Goal: Task Accomplishment & Management: Use online tool/utility

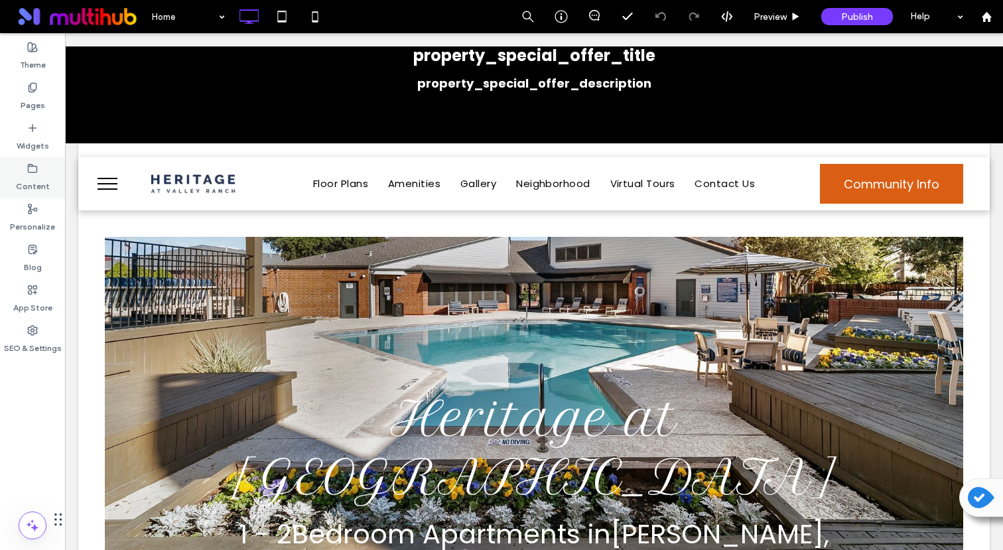
click at [22, 174] on label "Content" at bounding box center [33, 183] width 34 height 19
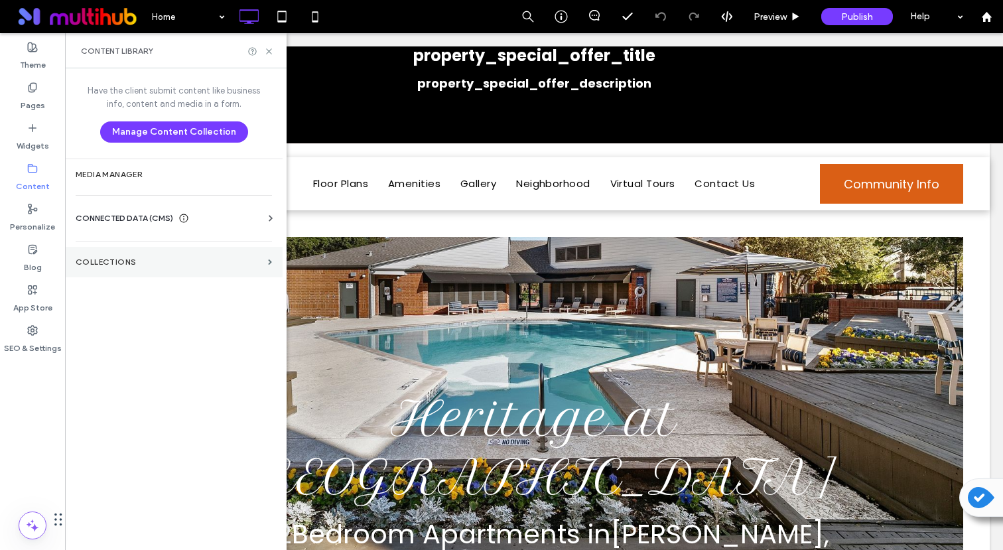
click at [121, 259] on label "Collections" at bounding box center [169, 261] width 187 height 9
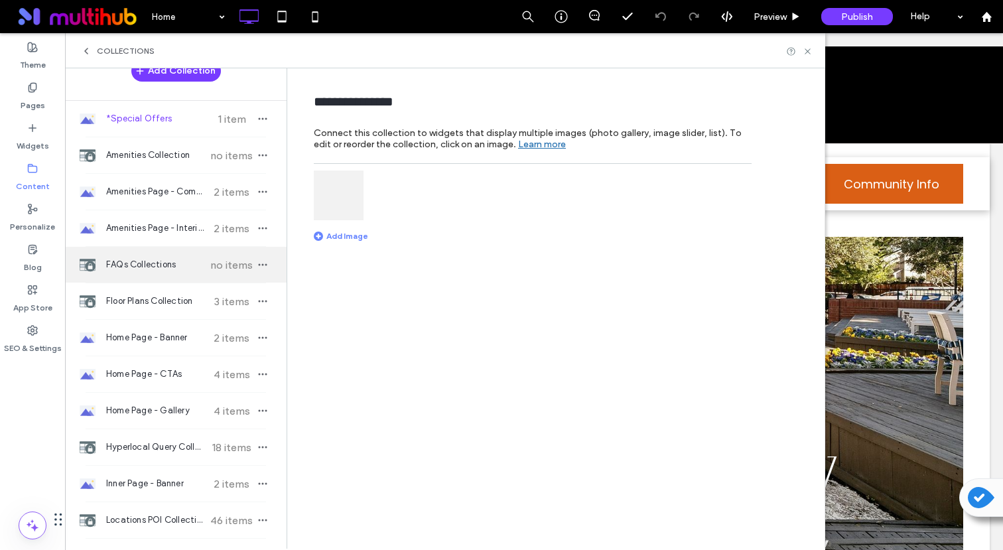
scroll to position [19, 0]
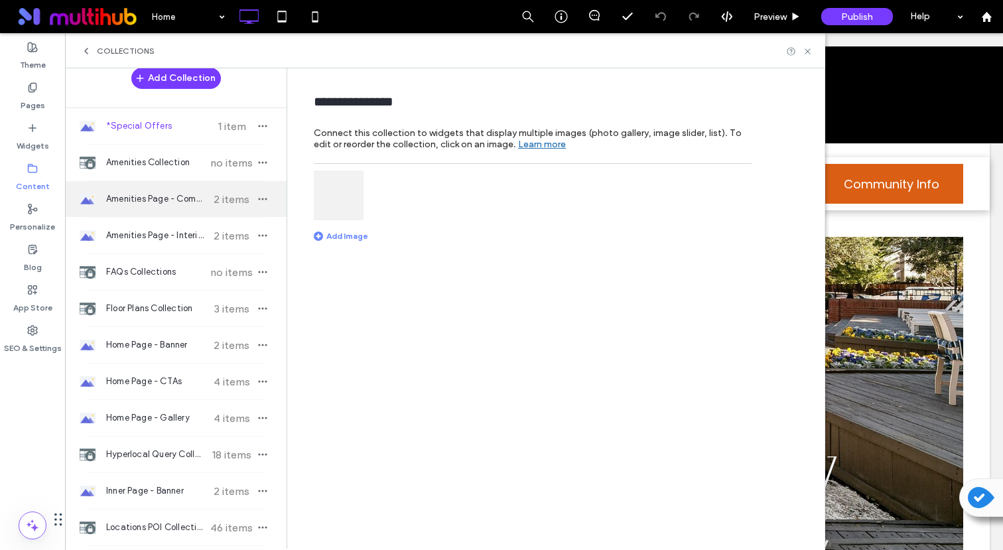
click at [151, 203] on span "Amenities Page - Community Amenities" at bounding box center [155, 198] width 99 height 13
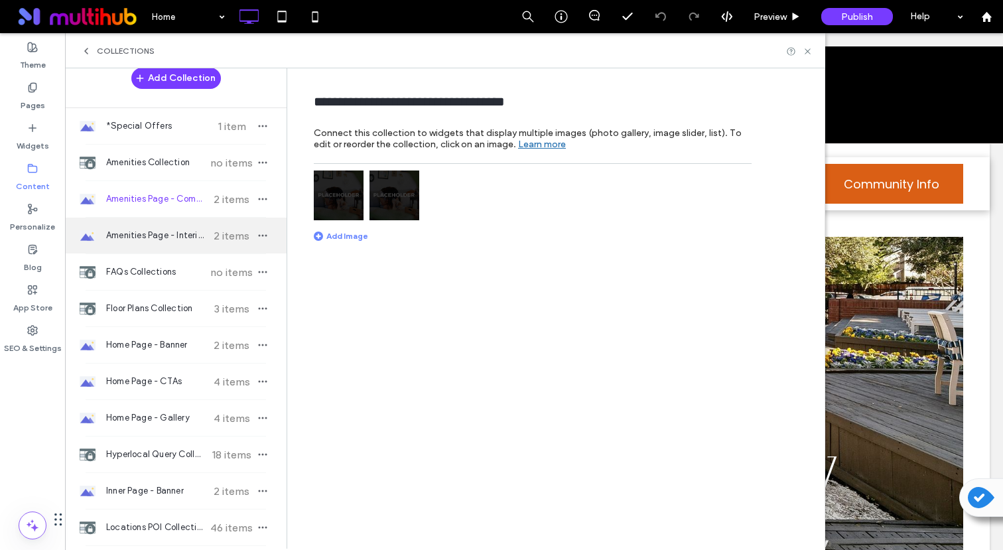
click at [141, 236] on span "Amenities Page - Interior Features" at bounding box center [155, 235] width 99 height 13
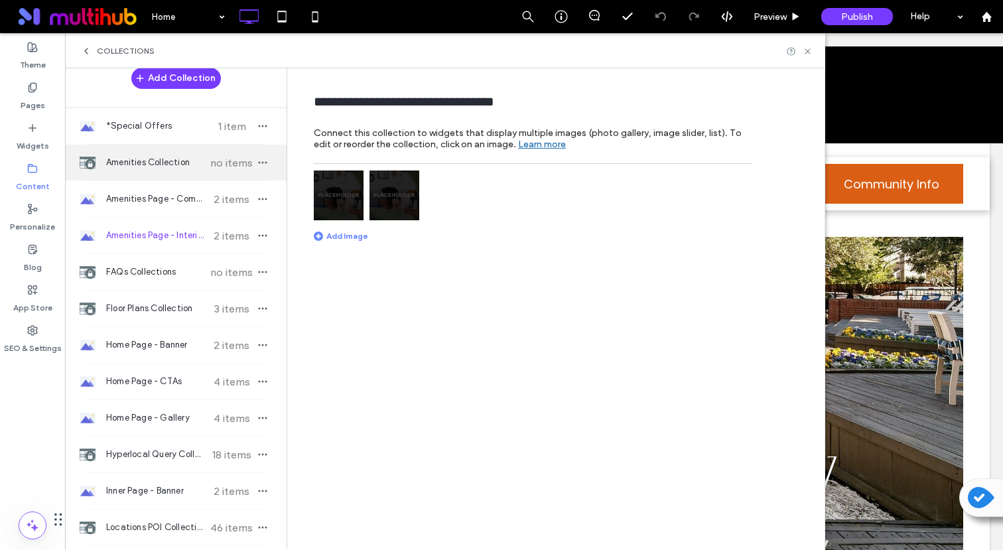
click at [142, 172] on div "Amenities Collection no items" at bounding box center [175, 163] width 221 height 36
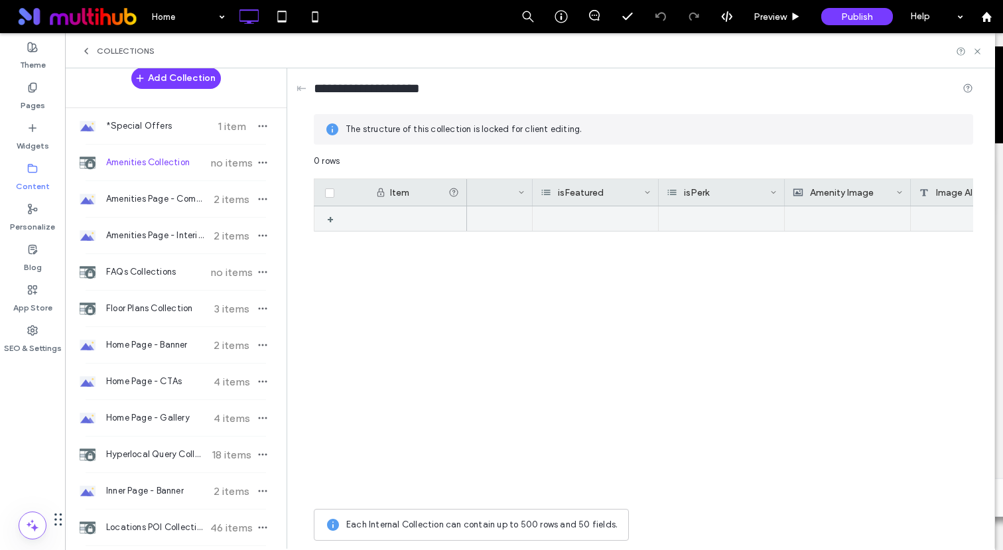
scroll to position [0, 329]
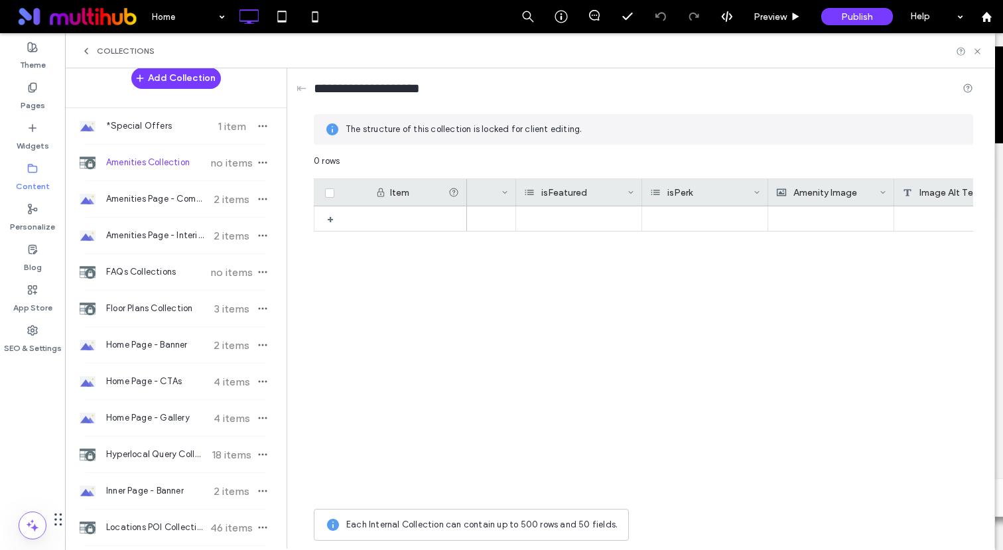
click at [631, 192] on icon at bounding box center [630, 192] width 7 height 7
click at [578, 195] on div "Edit Field" at bounding box center [577, 194] width 121 height 25
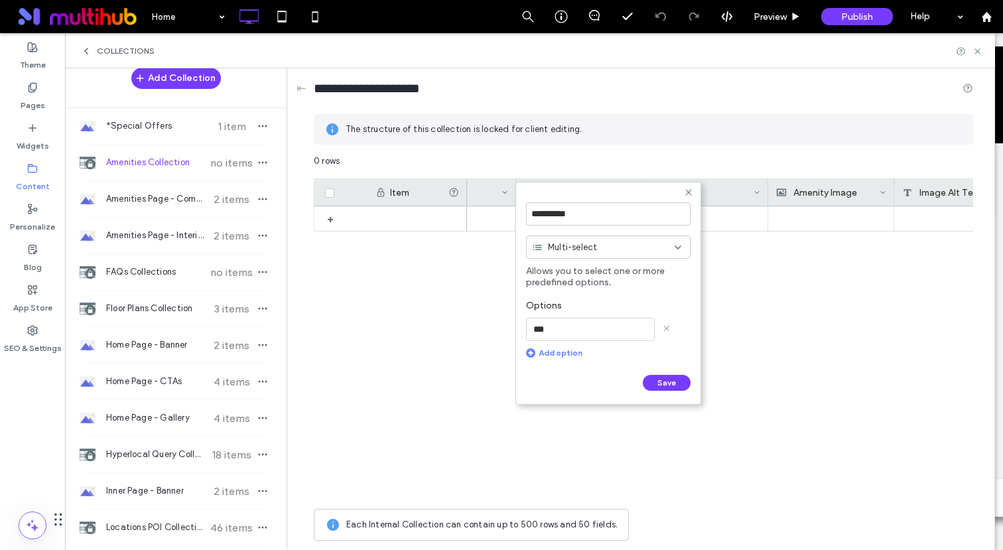
click at [610, 359] on div "Options *** Add option" at bounding box center [608, 328] width 164 height 71
click at [607, 331] on input "***" at bounding box center [590, 329] width 129 height 23
click at [607, 290] on form "**********" at bounding box center [608, 293] width 186 height 223
click at [670, 257] on div "Multi-select" at bounding box center [608, 246] width 164 height 23
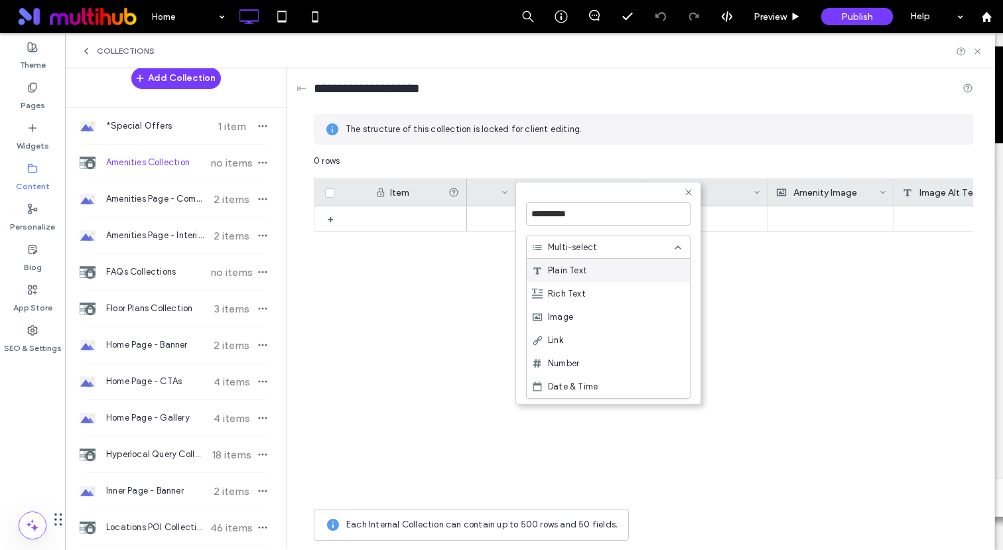
click at [670, 257] on div "Multi-select" at bounding box center [608, 246] width 164 height 23
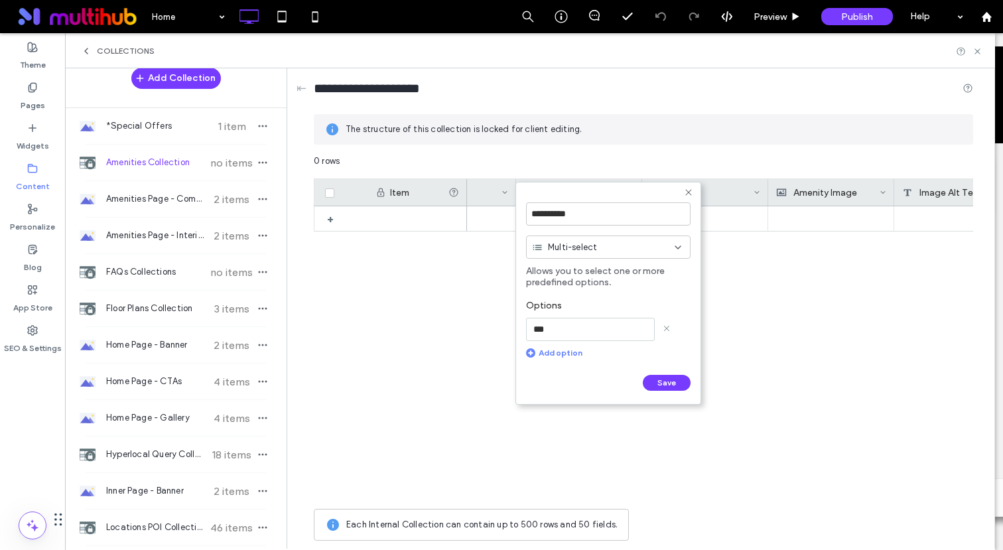
click at [670, 257] on div "Multi-select" at bounding box center [608, 246] width 164 height 23
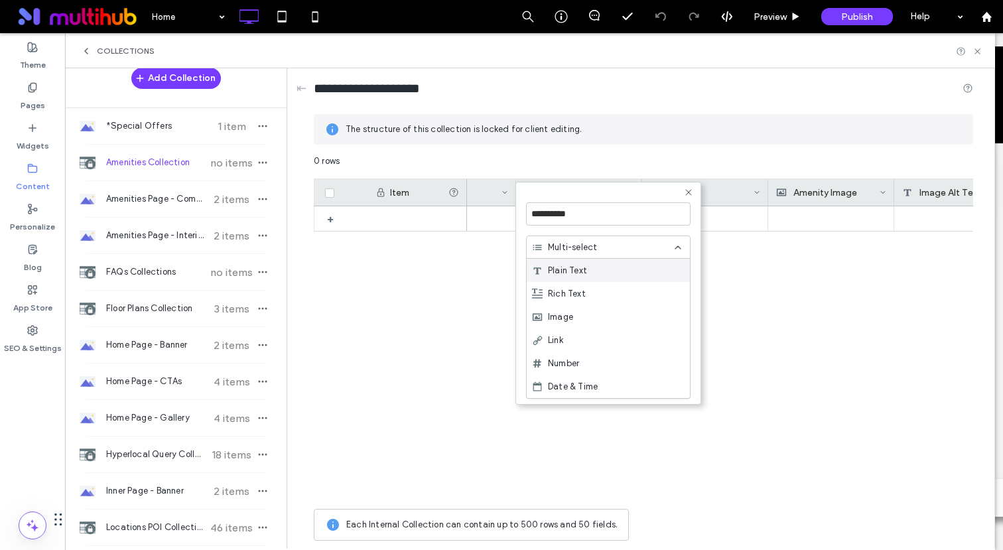
click at [670, 257] on div "Multi-select" at bounding box center [608, 246] width 164 height 23
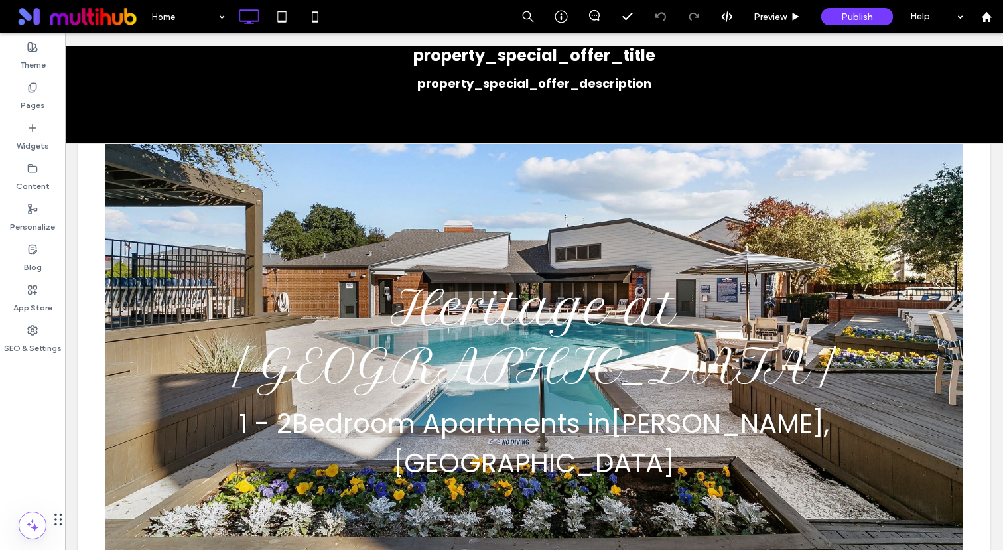
scroll to position [0, 0]
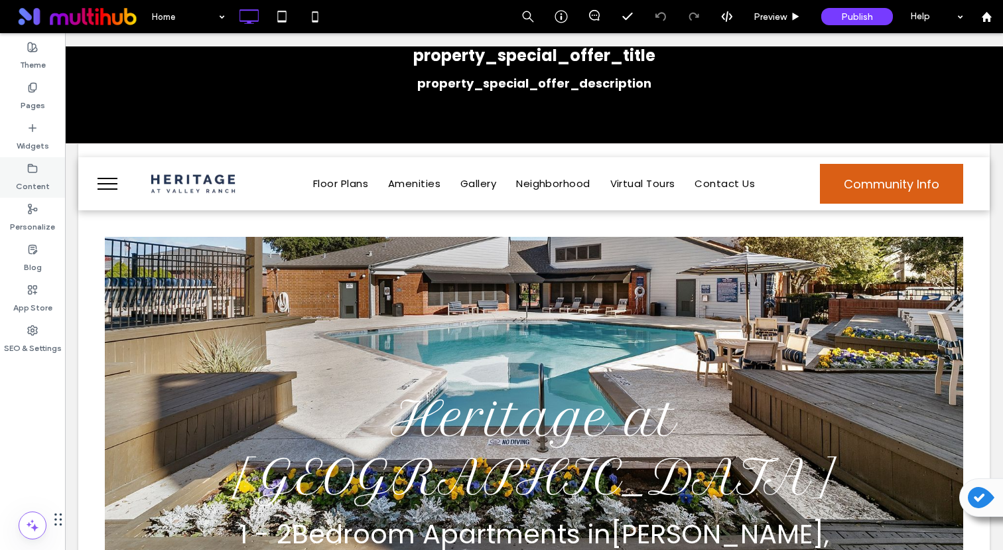
click at [33, 176] on label "Content" at bounding box center [33, 183] width 34 height 19
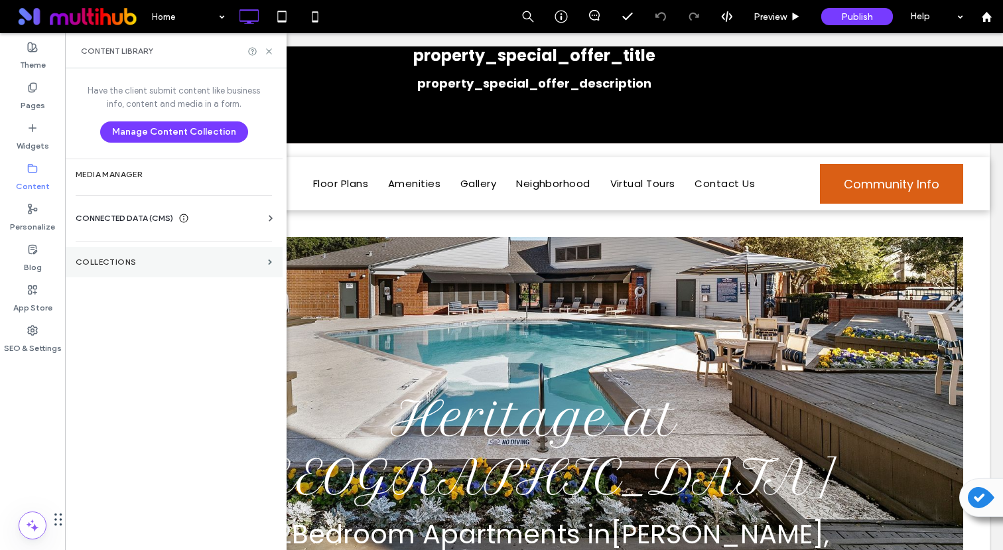
click at [143, 264] on label "Collections" at bounding box center [169, 261] width 187 height 9
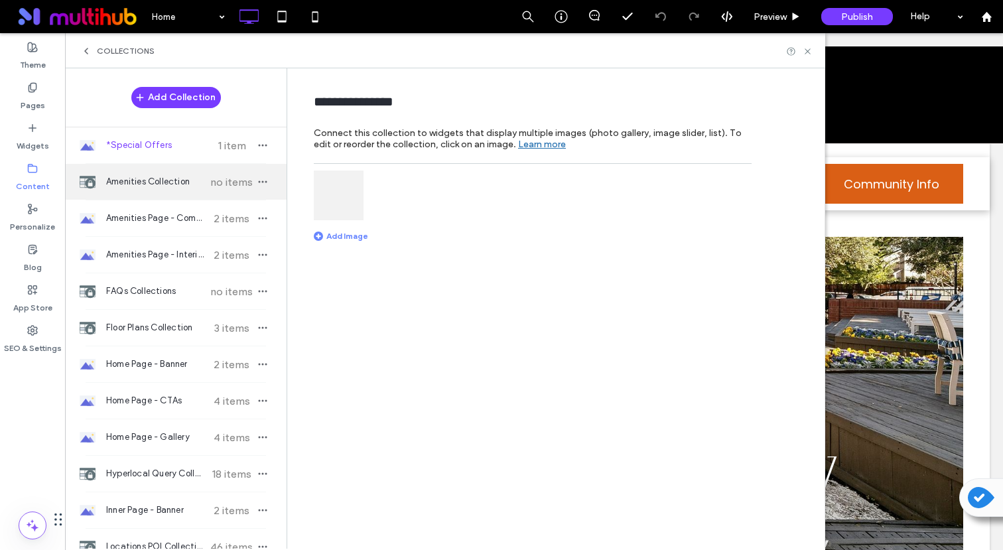
click at [141, 173] on div "Amenities Collection no items" at bounding box center [175, 182] width 221 height 36
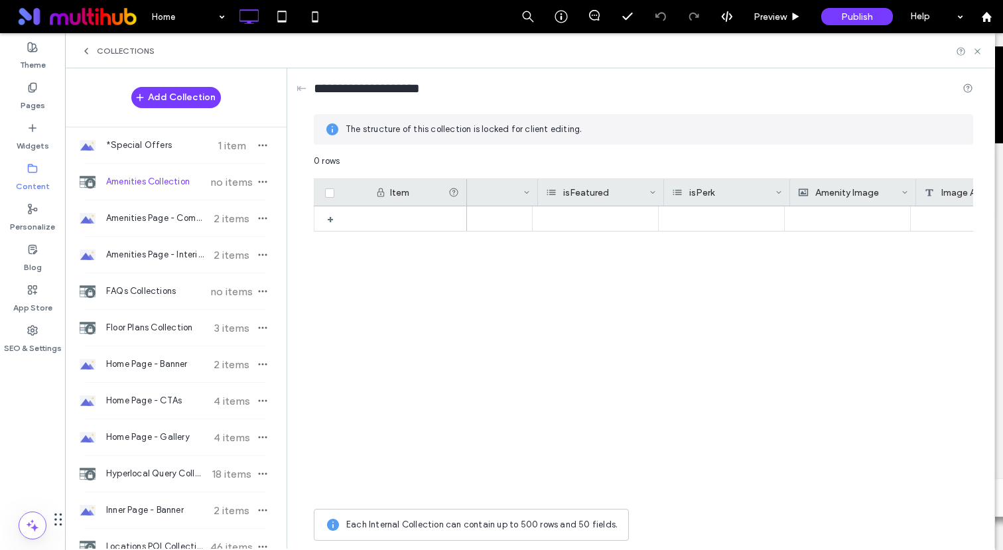
scroll to position [0, 295]
click at [666, 193] on icon at bounding box center [664, 192] width 7 height 7
click at [601, 306] on div at bounding box center [720, 354] width 506 height 296
click at [546, 522] on span "Each Internal Collection can contain up to 500 rows and 50 fields." at bounding box center [481, 524] width 271 height 13
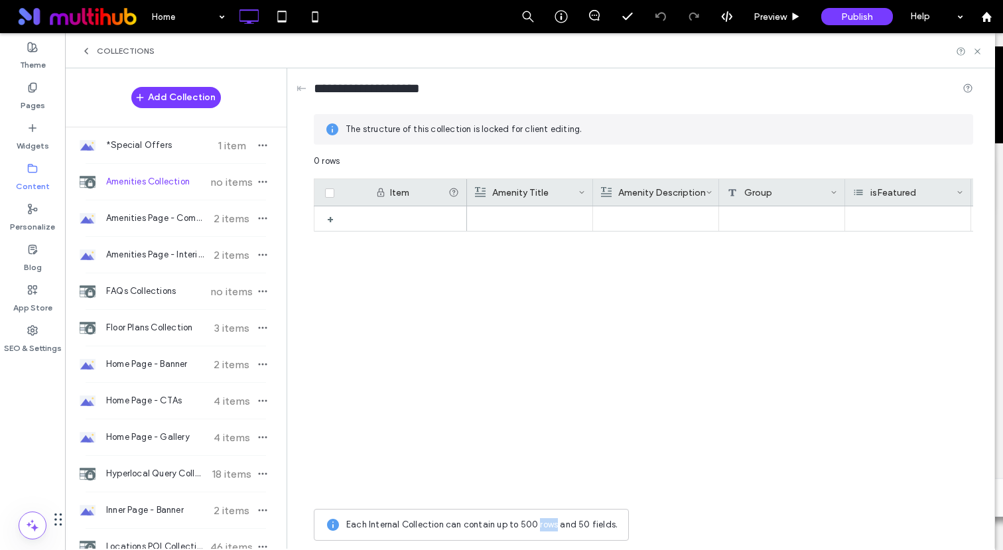
click at [546, 522] on span "Each Internal Collection can contain up to 500 rows and 50 fields." at bounding box center [481, 524] width 271 height 13
click at [550, 477] on div at bounding box center [720, 354] width 506 height 296
click at [464, 538] on div "Each Internal Collection can contain up to 500 rows and 50 fields." at bounding box center [471, 525] width 315 height 32
click at [464, 529] on span "Each Internal Collection can contain up to 500 rows and 50 fields." at bounding box center [481, 524] width 271 height 13
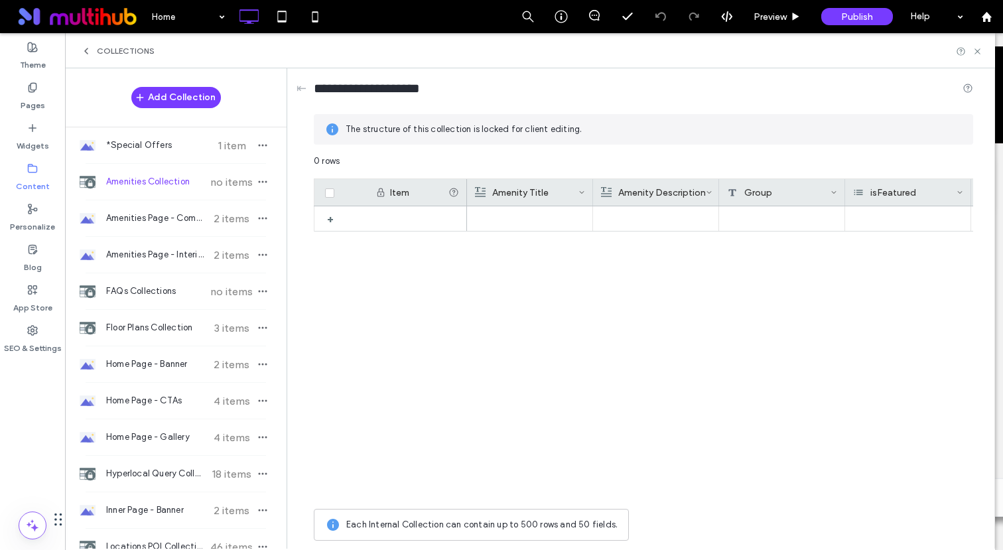
click at [471, 284] on div at bounding box center [720, 354] width 506 height 296
click at [980, 54] on icon at bounding box center [977, 51] width 10 height 10
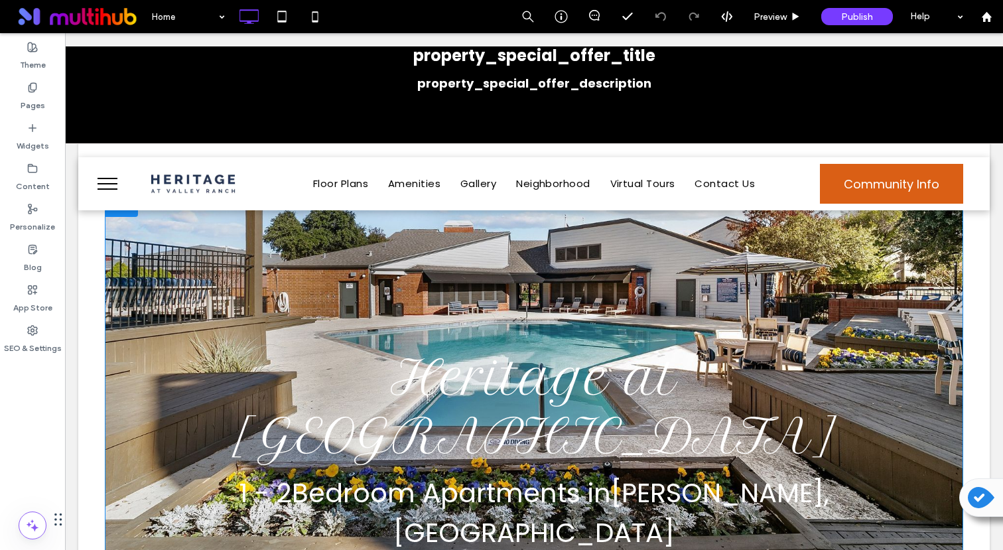
scroll to position [37, 0]
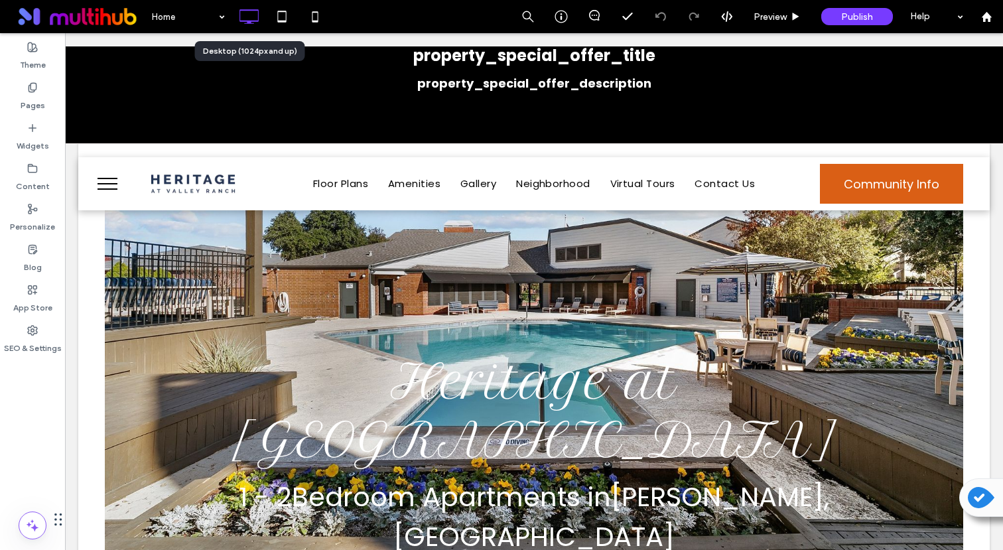
click at [241, 12] on icon at bounding box center [248, 16] width 27 height 27
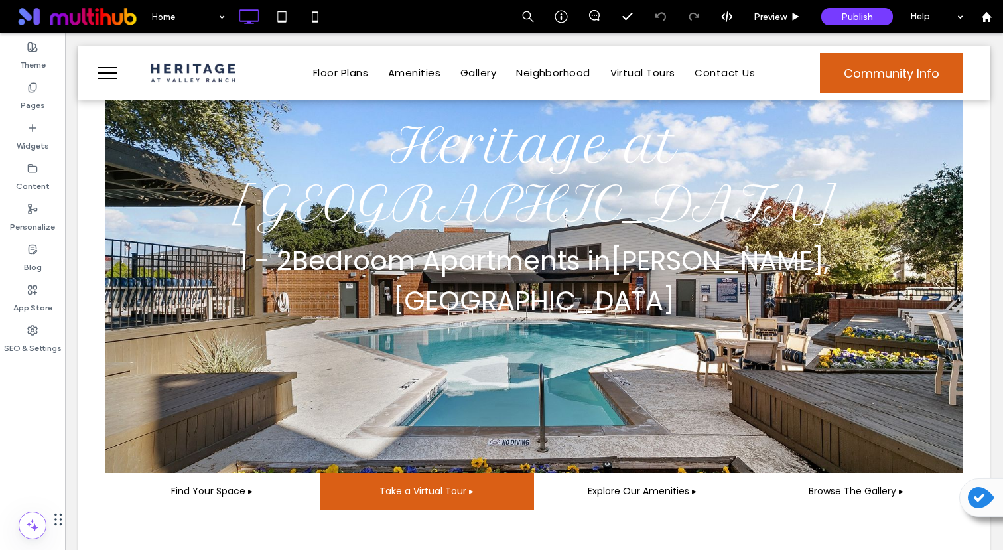
scroll to position [0, 0]
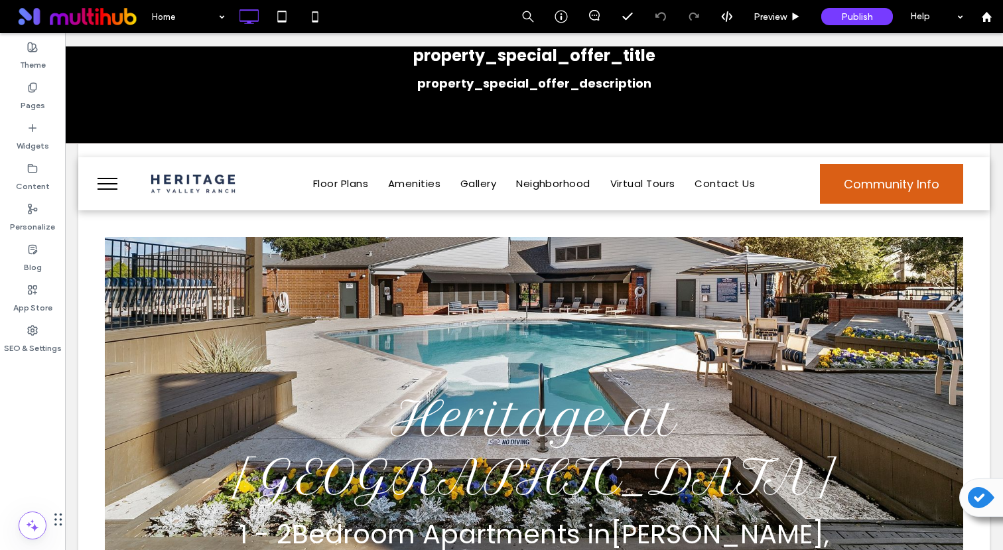
click at [40, 167] on div "Content" at bounding box center [32, 177] width 65 height 40
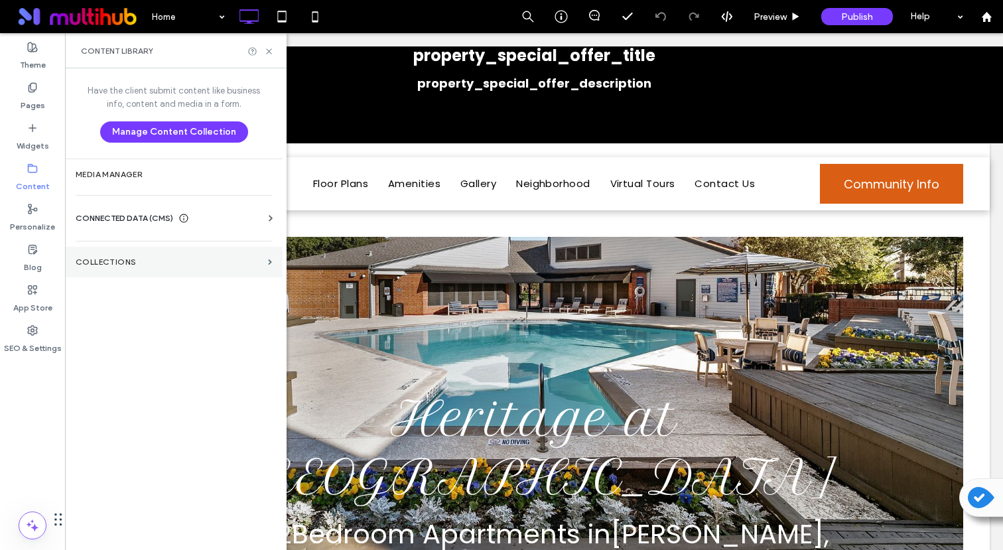
click at [129, 274] on section "Collections" at bounding box center [174, 262] width 218 height 31
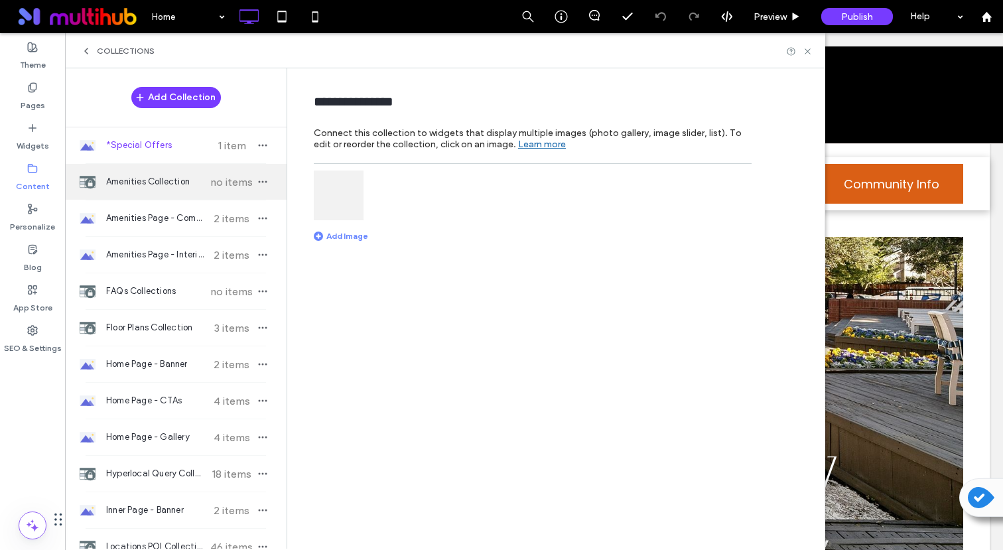
click at [137, 181] on span "Amenities Collection" at bounding box center [155, 181] width 99 height 13
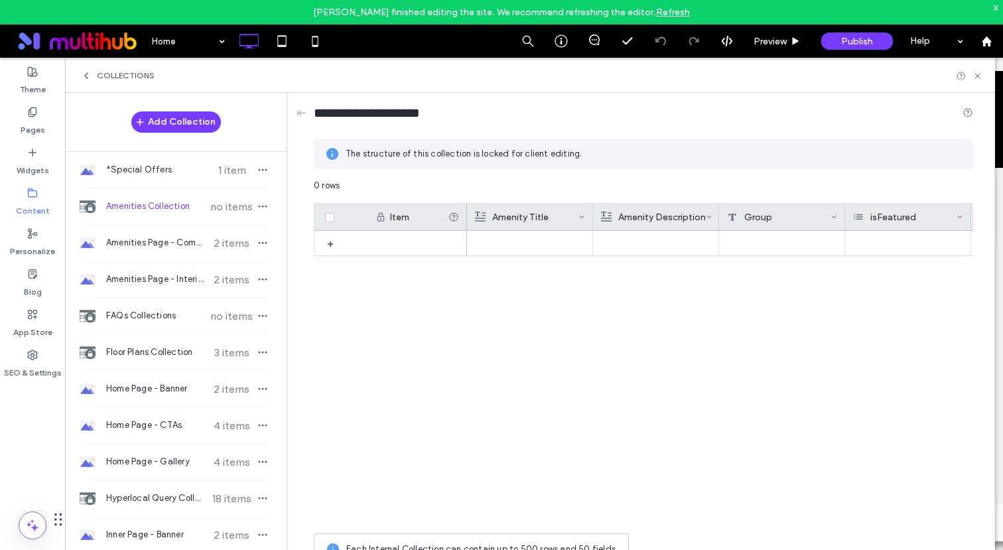
click at [574, 313] on div at bounding box center [720, 379] width 506 height 296
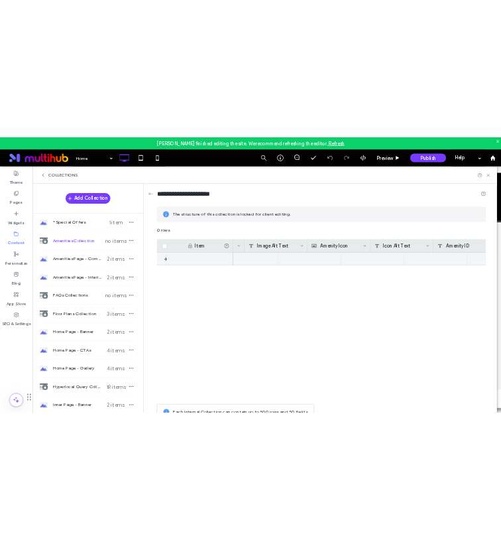
scroll to position [0, 800]
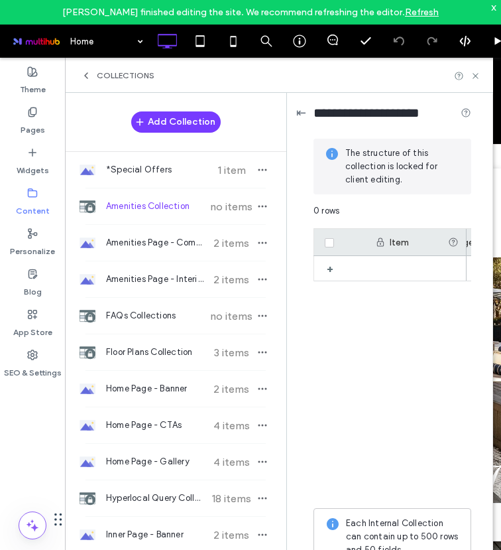
click at [300, 113] on div "⇤" at bounding box center [301, 112] width 10 height 15
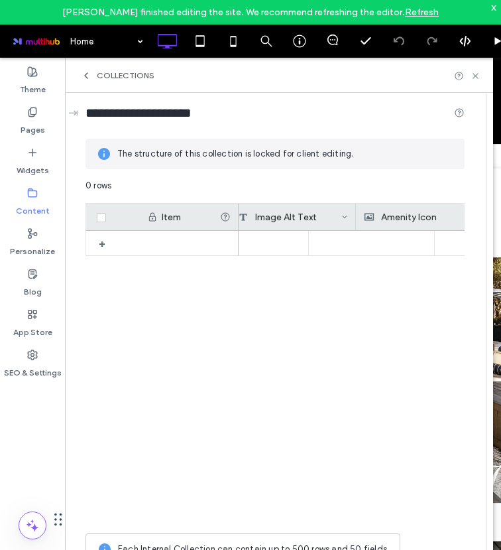
scroll to position [0, 815]
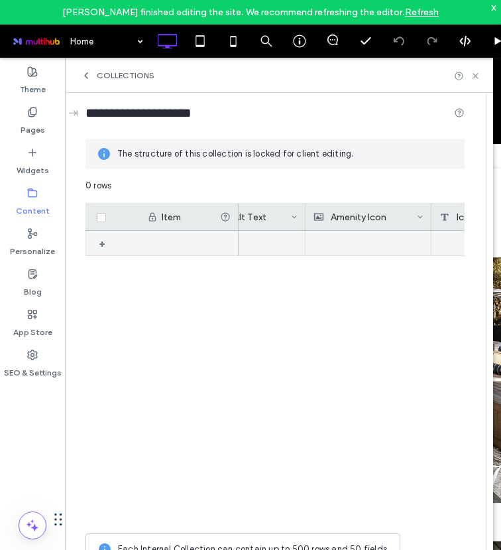
click at [101, 243] on div "+" at bounding box center [107, 243] width 17 height 24
click at [99, 245] on span at bounding box center [101, 243] width 9 height 9
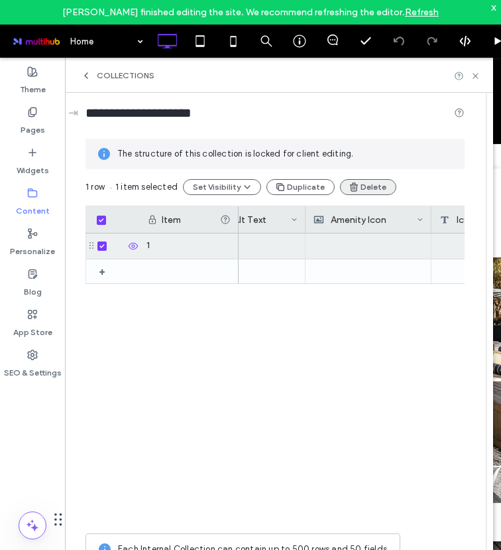
click at [357, 190] on button "Delete" at bounding box center [368, 187] width 56 height 16
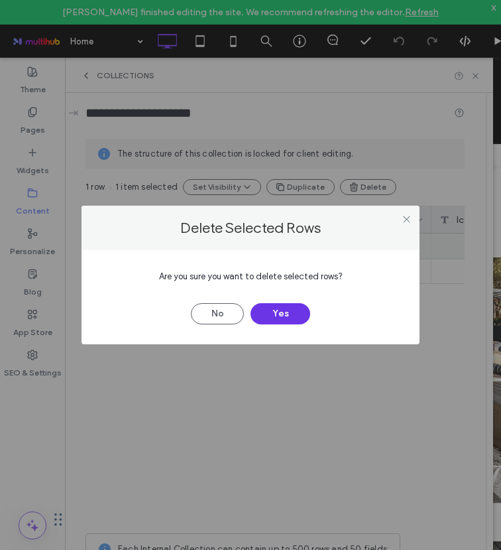
click at [286, 308] on button "Yes" at bounding box center [281, 313] width 60 height 21
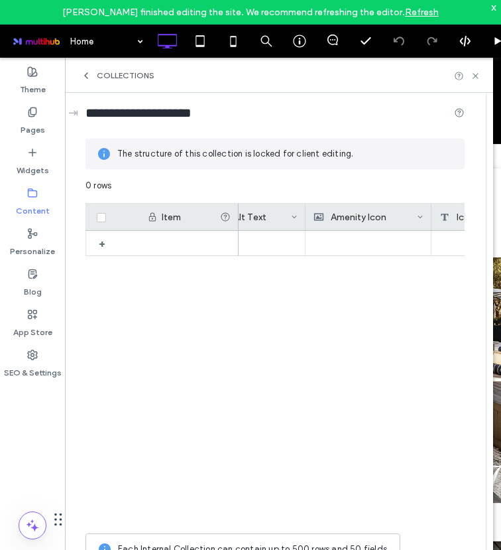
click at [155, 300] on div "+" at bounding box center [275, 379] width 379 height 296
click at [191, 40] on icon at bounding box center [200, 41] width 27 height 27
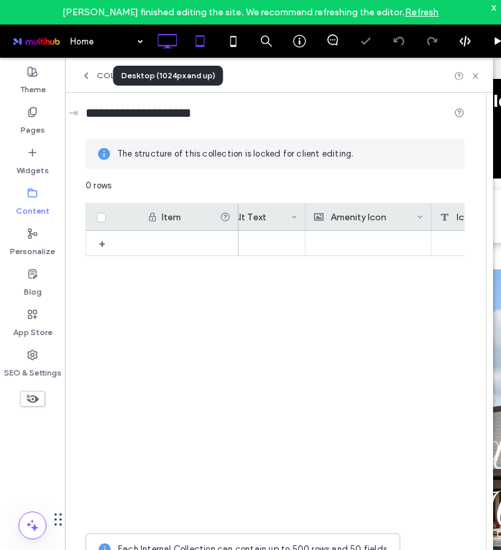
click at [161, 38] on icon at bounding box center [167, 41] width 27 height 27
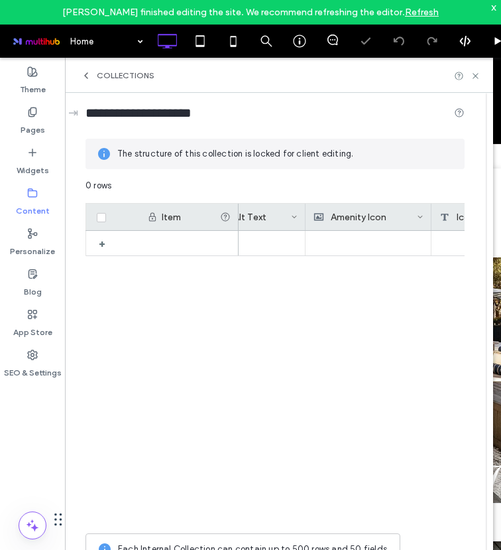
click at [493, 2] on div "x" at bounding box center [494, 6] width 6 height 11
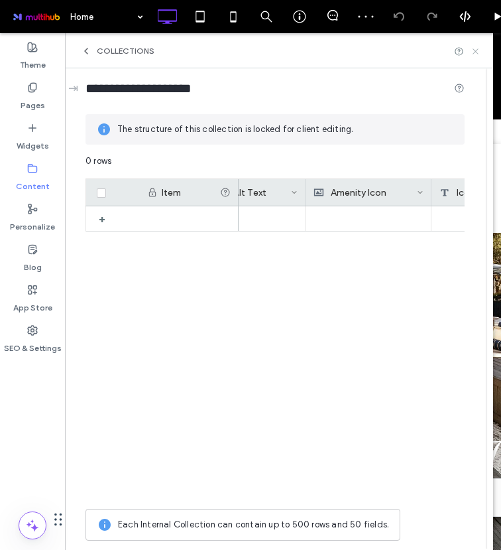
click at [479, 52] on icon at bounding box center [476, 51] width 10 height 10
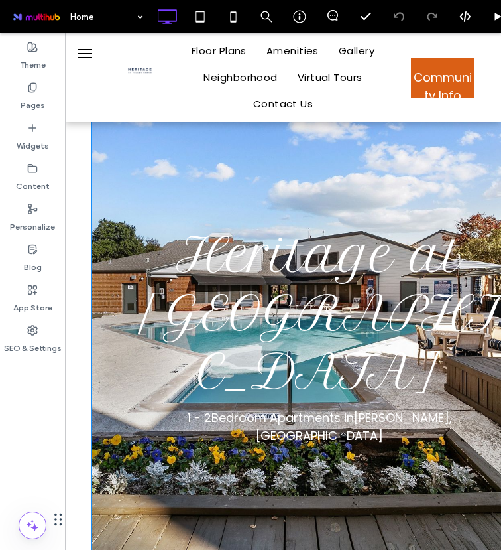
scroll to position [0, 0]
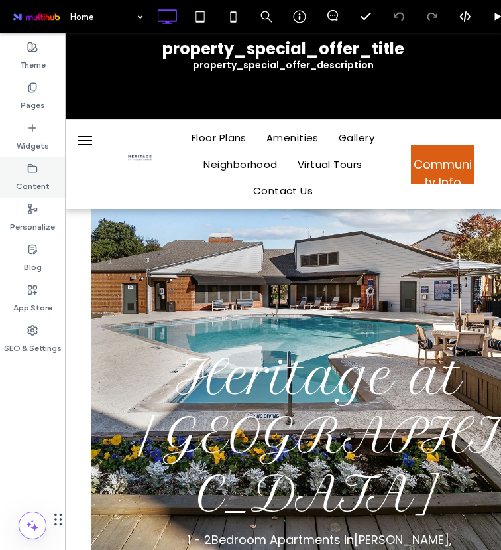
click at [31, 167] on icon at bounding box center [32, 168] width 11 height 11
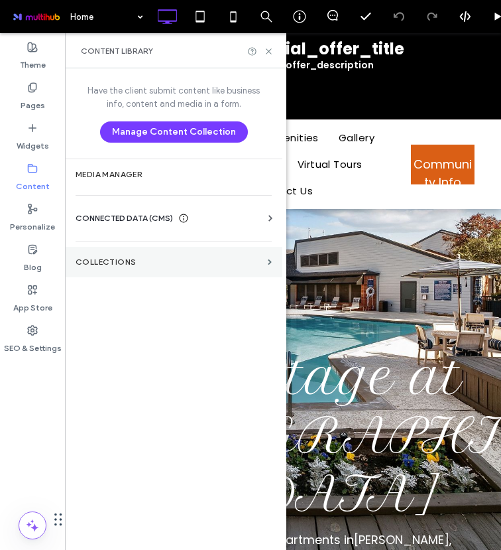
click at [132, 264] on label "Collections" at bounding box center [169, 261] width 187 height 9
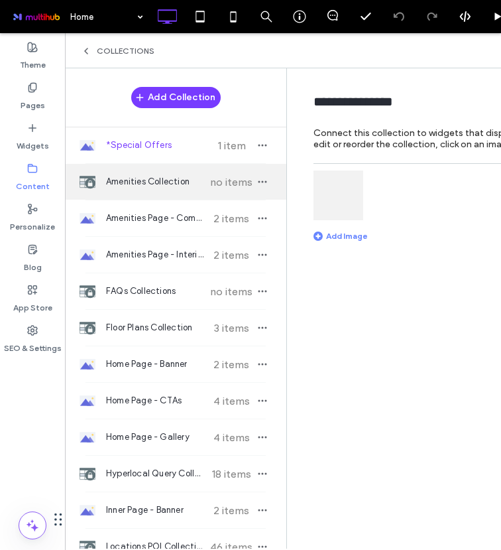
click at [141, 191] on div "Amenities Collection no items" at bounding box center [175, 182] width 221 height 36
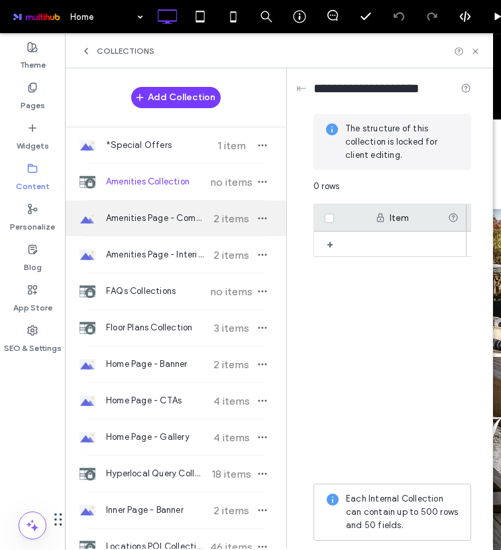
click at [131, 218] on span "Amenities Page - Community Amenities" at bounding box center [155, 218] width 99 height 13
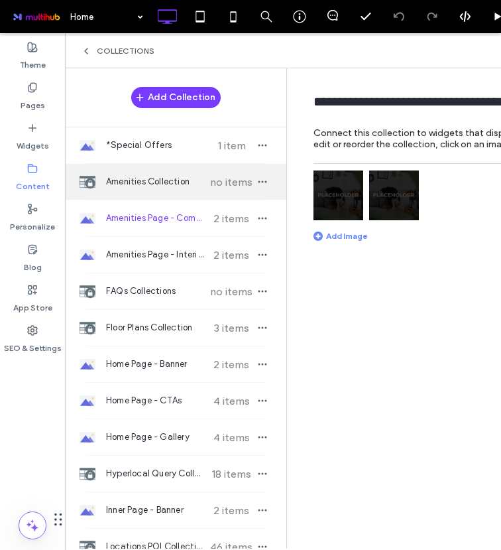
click at [131, 182] on span "Amenities Collection" at bounding box center [155, 181] width 99 height 13
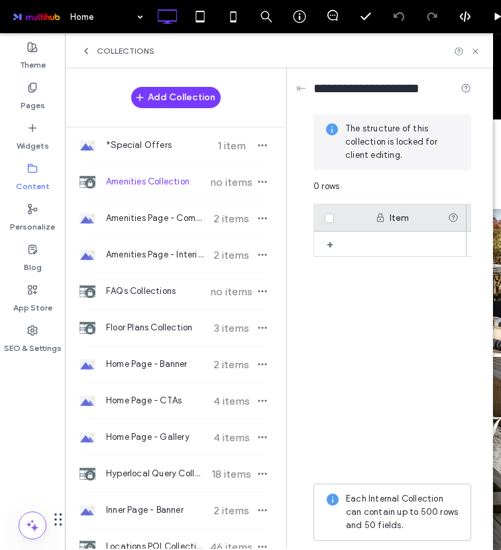
click at [294, 96] on div "**********" at bounding box center [393, 307] width 199 height 479
click at [295, 88] on div "**********" at bounding box center [393, 307] width 199 height 479
click at [297, 87] on div "⇤" at bounding box center [301, 88] width 10 height 15
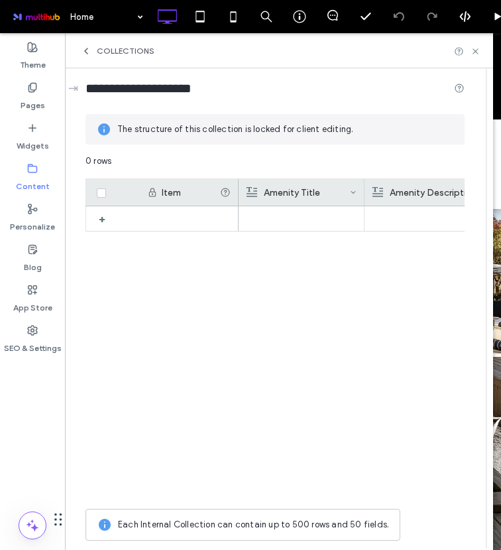
click at [156, 269] on div "+" at bounding box center [275, 354] width 379 height 296
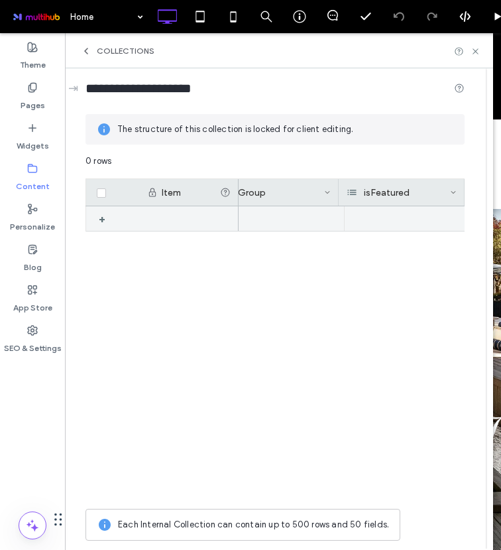
scroll to position [0, 281]
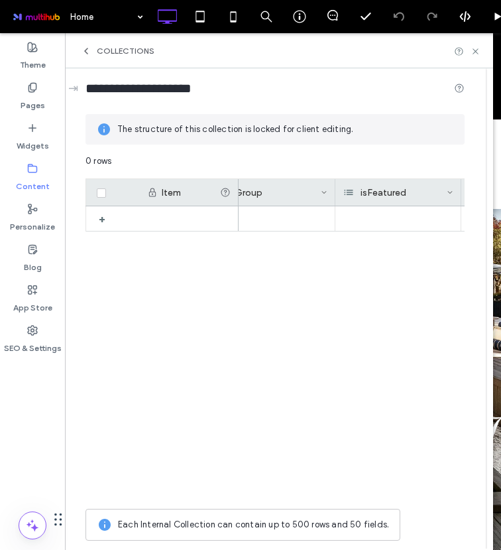
click at [387, 255] on div at bounding box center [352, 354] width 226 height 296
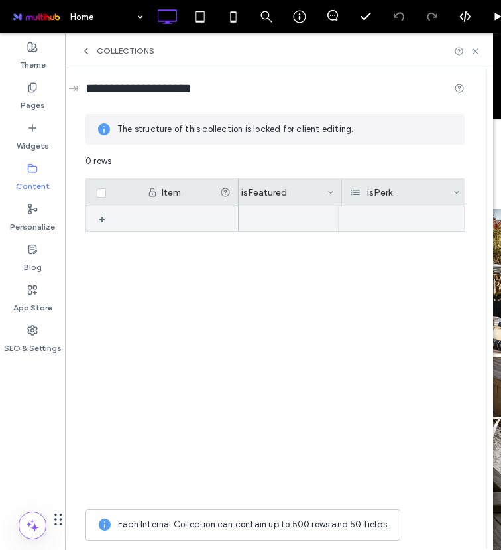
scroll to position [0, 516]
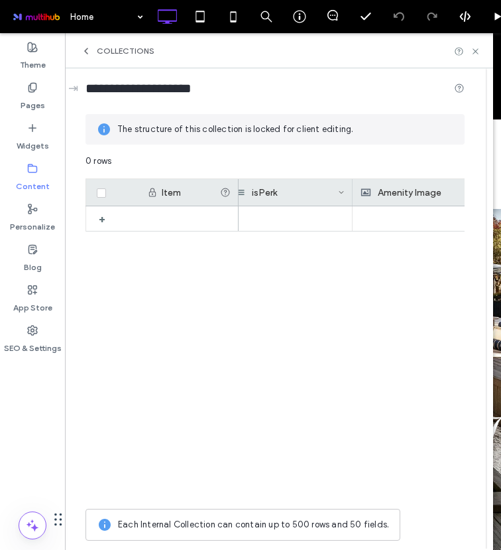
click at [371, 254] on div at bounding box center [352, 354] width 226 height 296
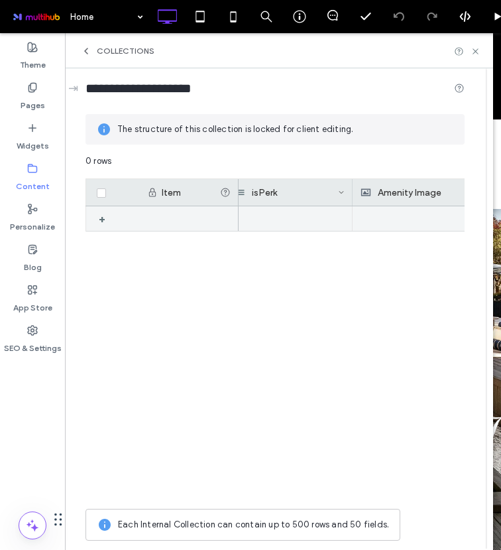
click at [297, 273] on div at bounding box center [352, 354] width 226 height 296
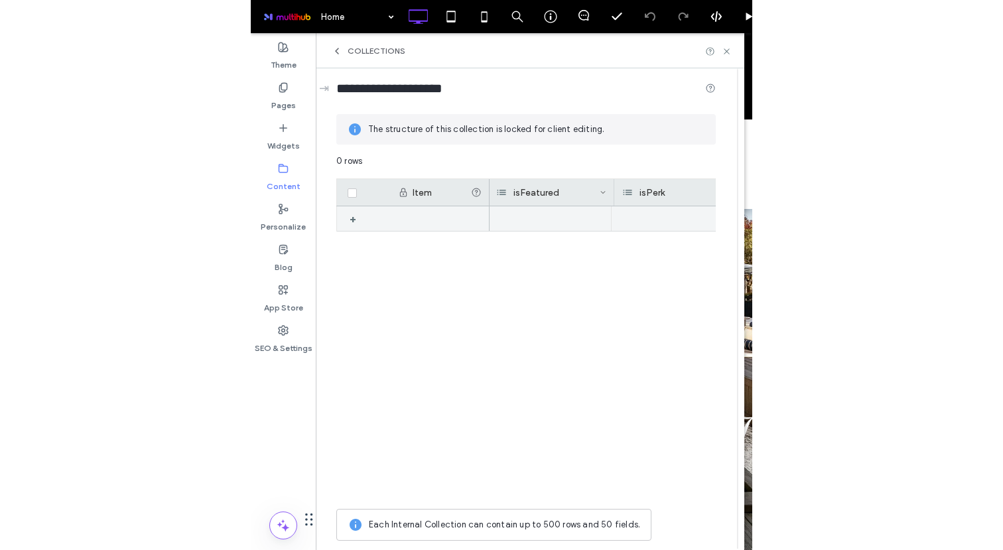
scroll to position [0, 385]
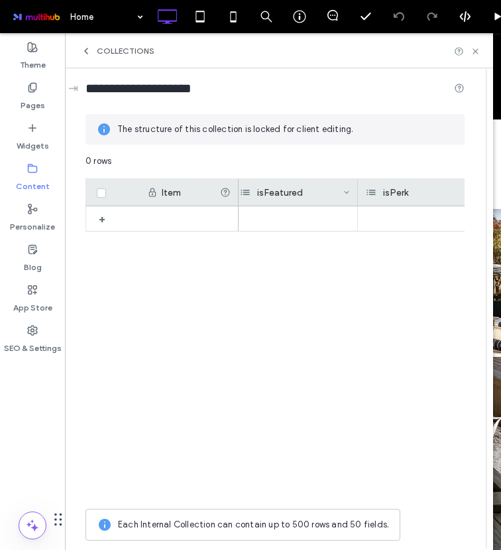
click at [401, 190] on div "isPerk" at bounding box center [417, 192] width 103 height 27
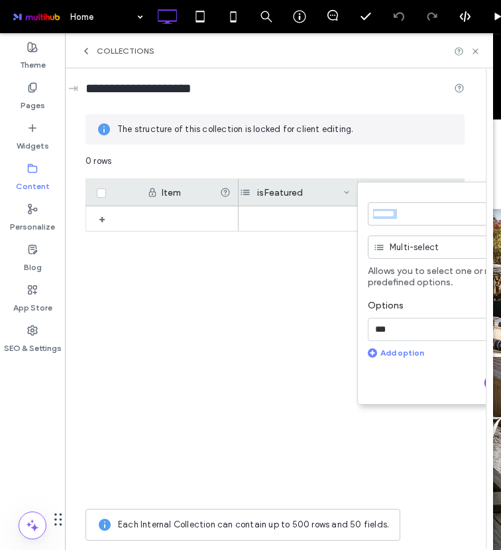
click at [401, 190] on form "****** Multi-select Allows you to select one or more predefined options. Option…" at bounding box center [450, 293] width 186 height 223
click at [300, 194] on div "isFeatured" at bounding box center [291, 192] width 103 height 27
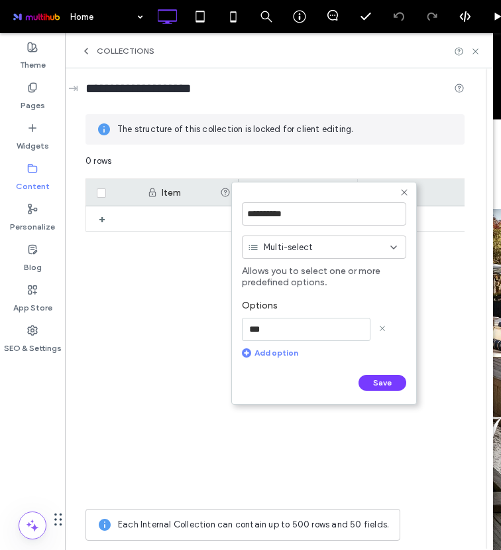
click at [304, 250] on span "Multi-select" at bounding box center [288, 247] width 49 height 13
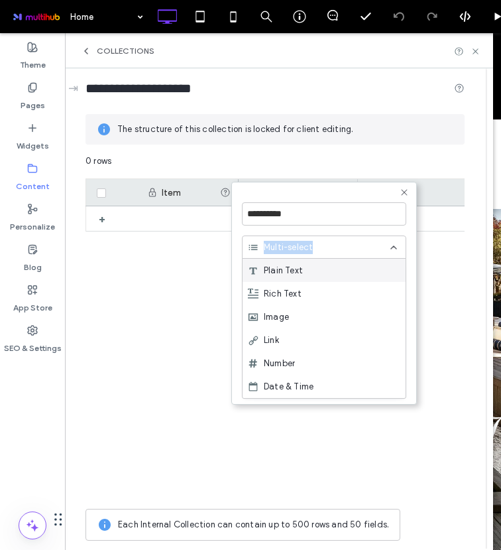
click at [212, 258] on div "+" at bounding box center [275, 354] width 379 height 296
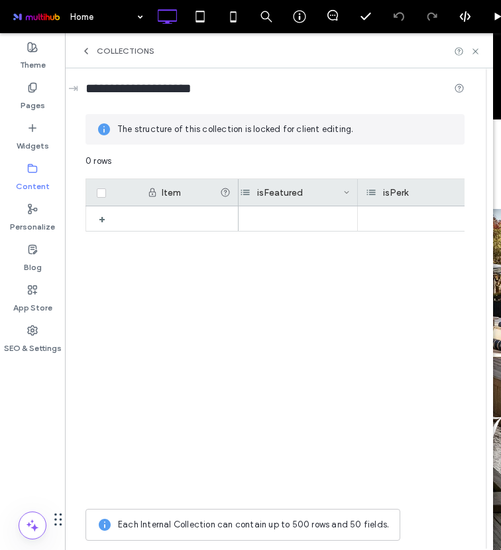
click at [254, 286] on div at bounding box center [352, 354] width 226 height 296
click at [275, 275] on div at bounding box center [352, 354] width 226 height 296
click at [210, 278] on div "+" at bounding box center [275, 354] width 379 height 296
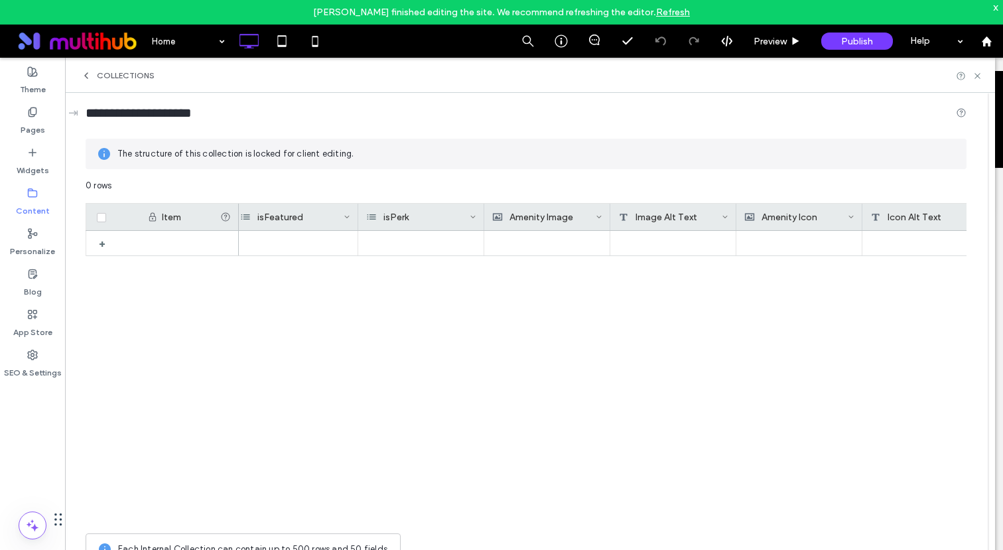
click at [675, 8] on link "Refresh" at bounding box center [673, 12] width 34 height 11
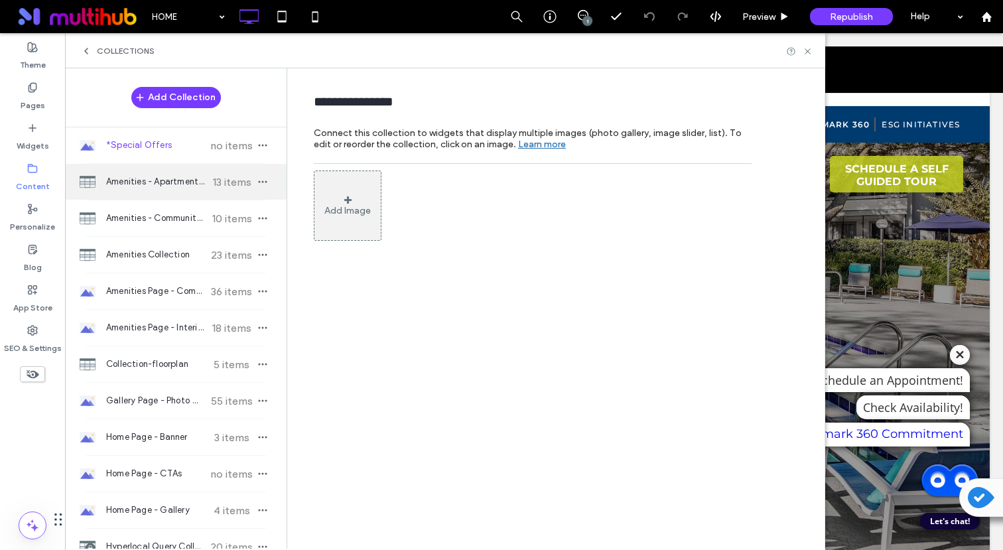
click at [165, 184] on span "Amenities - Apartment Features" at bounding box center [155, 181] width 99 height 13
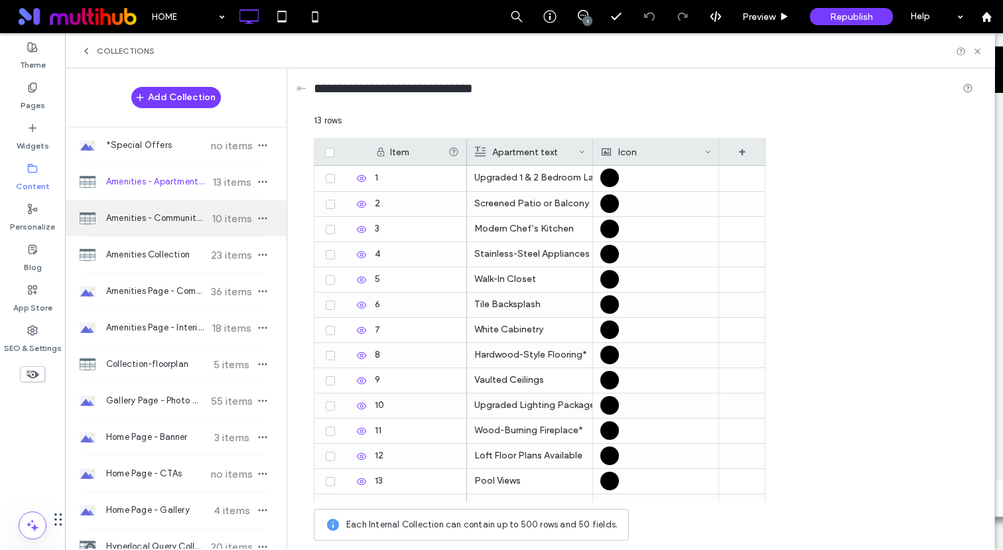
click at [145, 214] on span "Amenities - Community Features" at bounding box center [155, 218] width 99 height 13
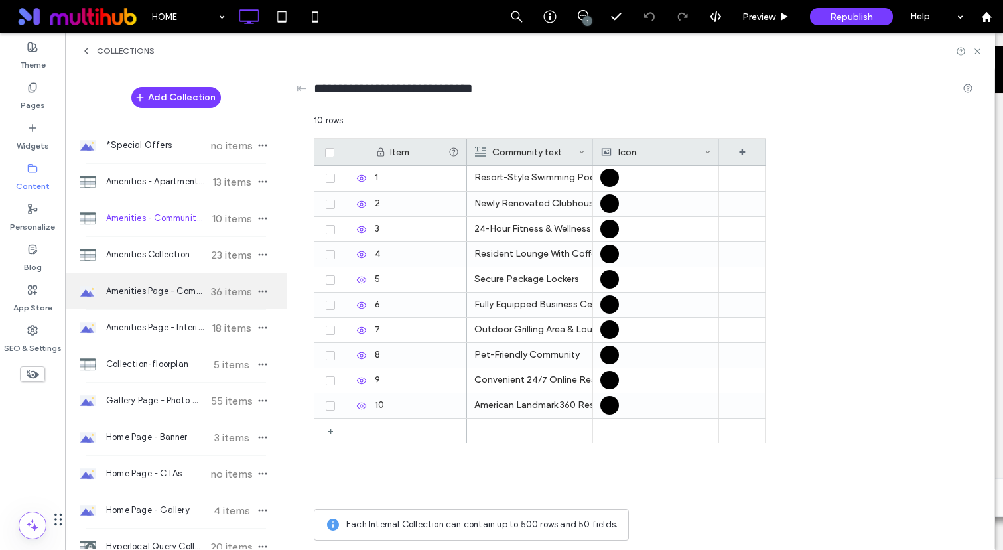
click at [132, 288] on span "Amenities Page - Community Amenities" at bounding box center [155, 290] width 99 height 13
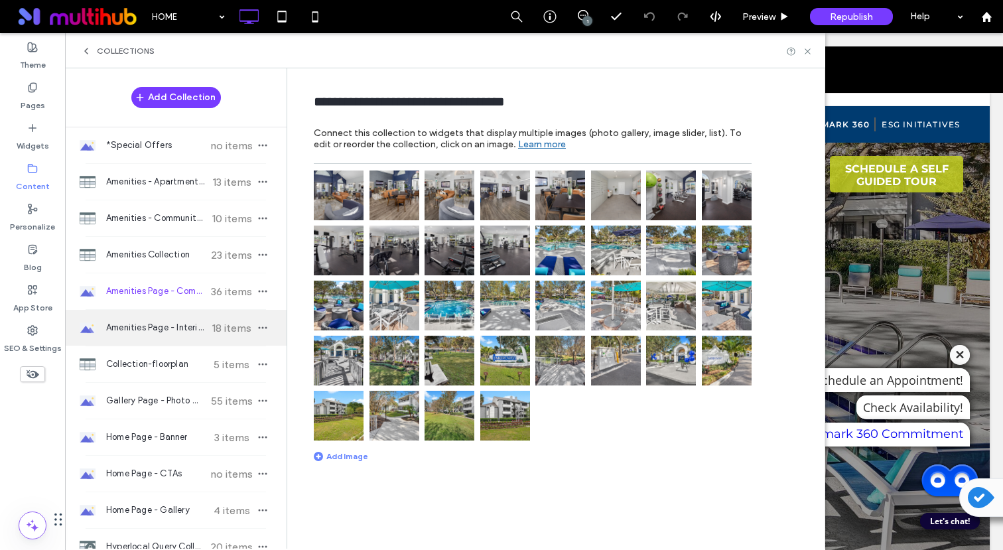
click at [139, 336] on div "Amenities Page - Interior Features 18 items" at bounding box center [175, 328] width 221 height 36
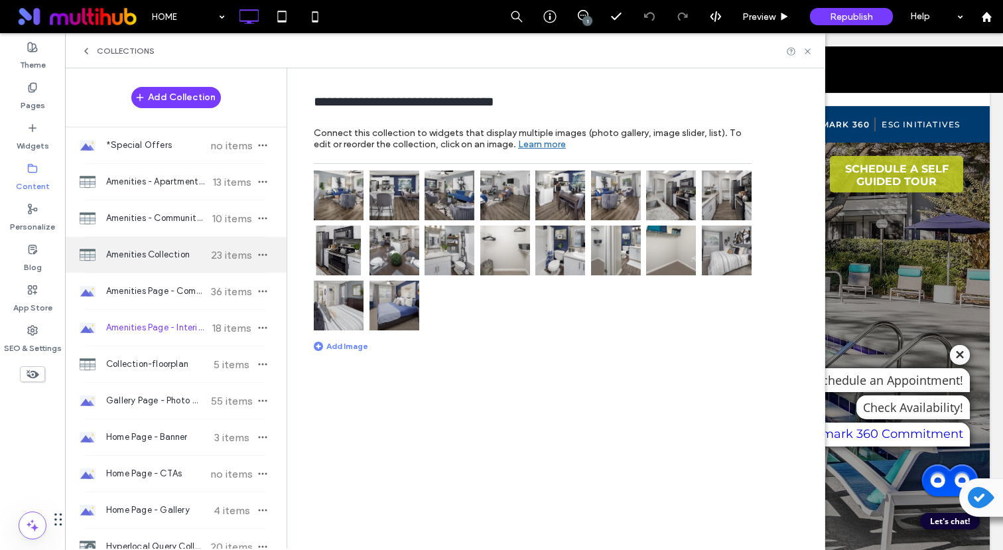
click at [133, 249] on span "Amenities Collection" at bounding box center [155, 254] width 99 height 13
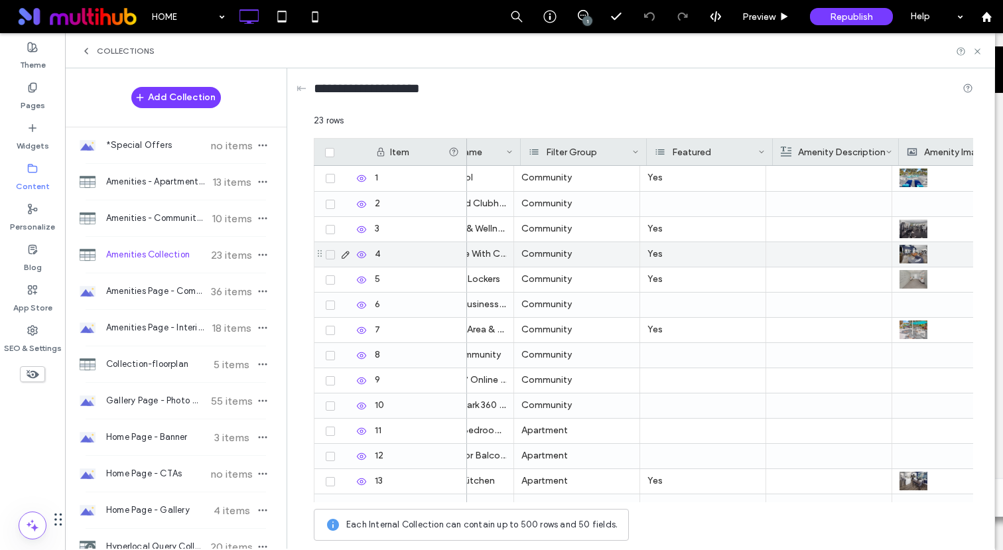
scroll to position [0, 69]
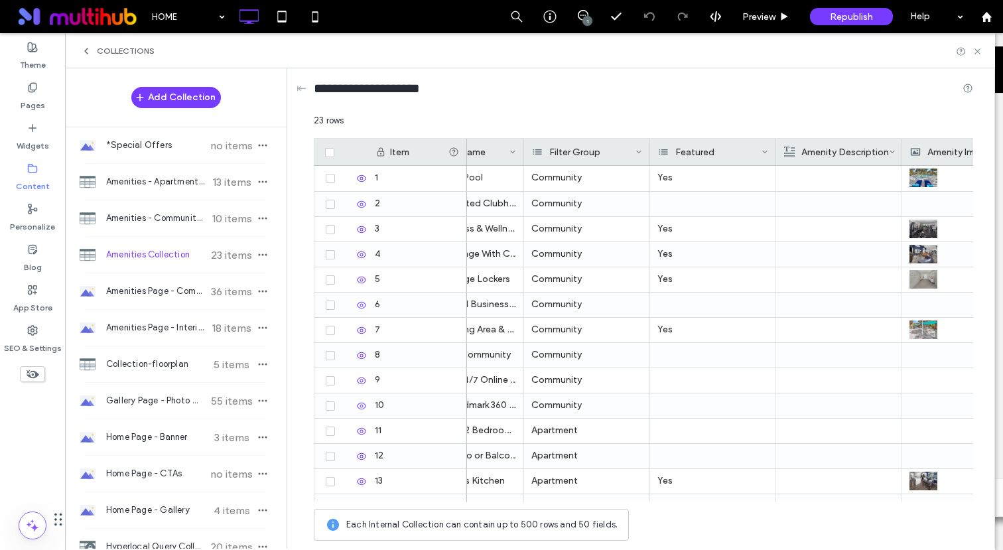
click at [689, 147] on div "Featured" at bounding box center [709, 152] width 103 height 27
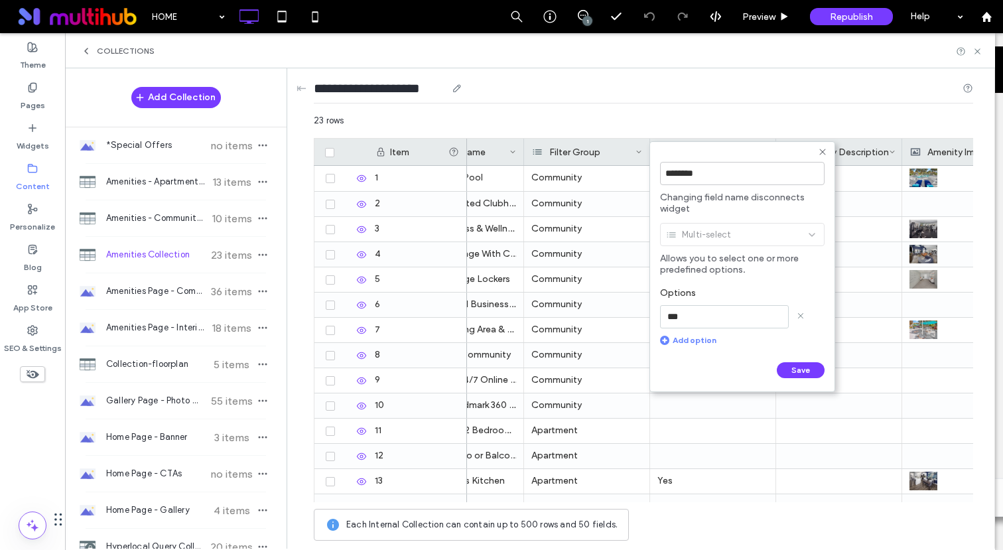
click at [697, 107] on div "**********" at bounding box center [643, 91] width 659 height 46
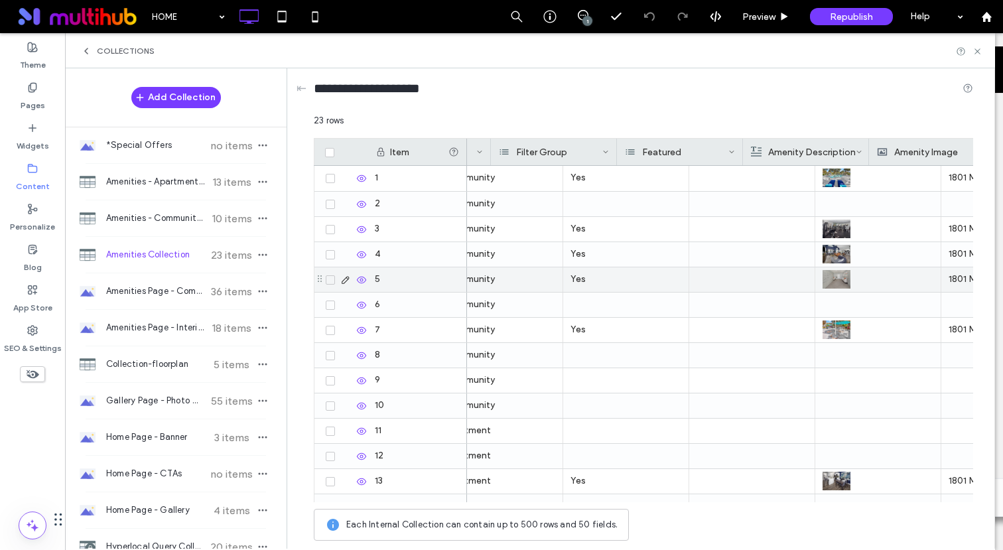
scroll to position [0, 196]
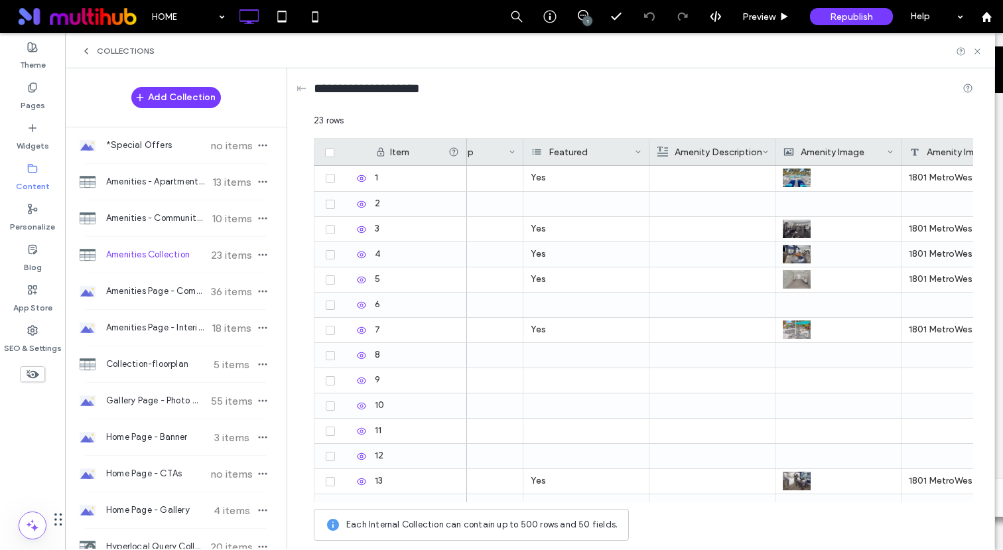
click at [631, 156] on div "Featured" at bounding box center [582, 152] width 103 height 27
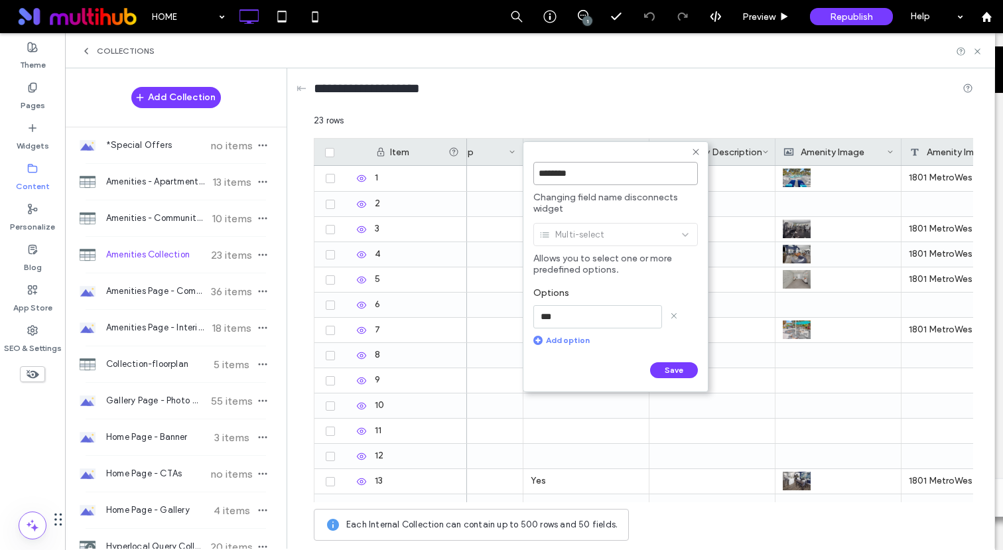
click at [613, 179] on input "********" at bounding box center [615, 173] width 164 height 23
click at [638, 109] on div "**********" at bounding box center [643, 91] width 659 height 46
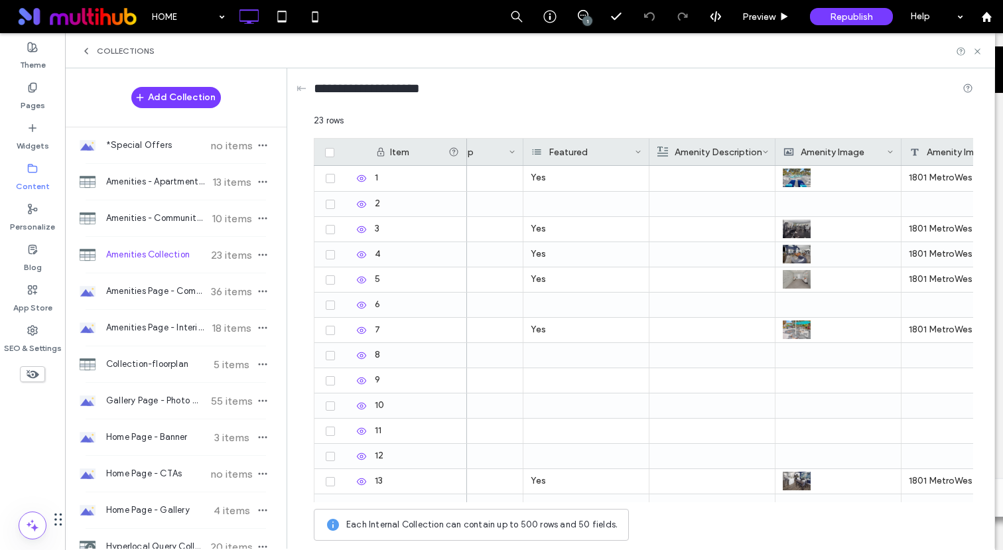
click at [626, 118] on div "23 rows" at bounding box center [643, 126] width 659 height 24
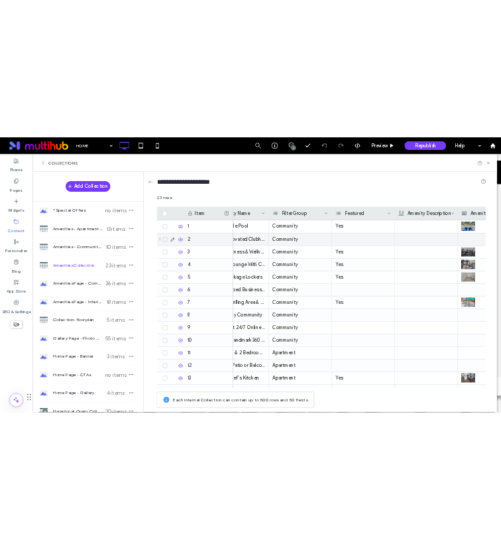
scroll to position [0, 0]
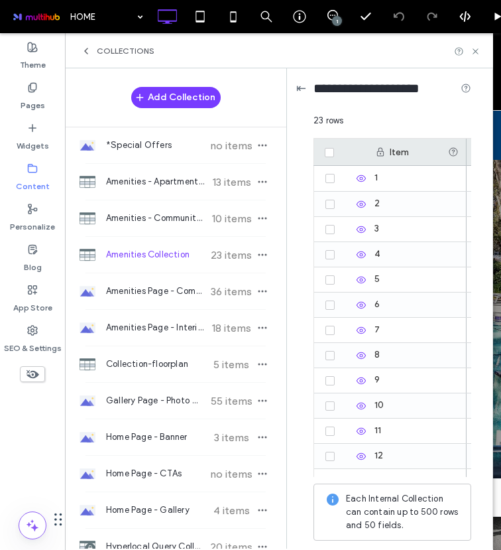
click at [300, 90] on div "⇤" at bounding box center [301, 88] width 10 height 15
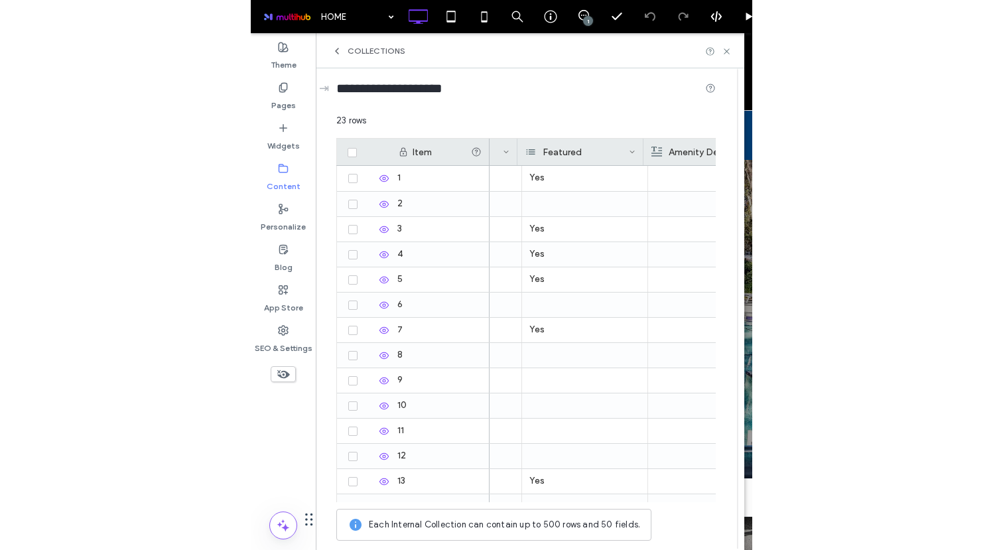
scroll to position [0, 231]
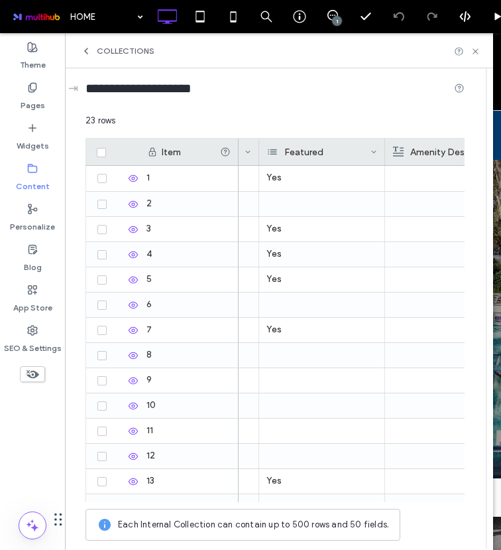
click at [303, 155] on div "Featured" at bounding box center [318, 152] width 103 height 27
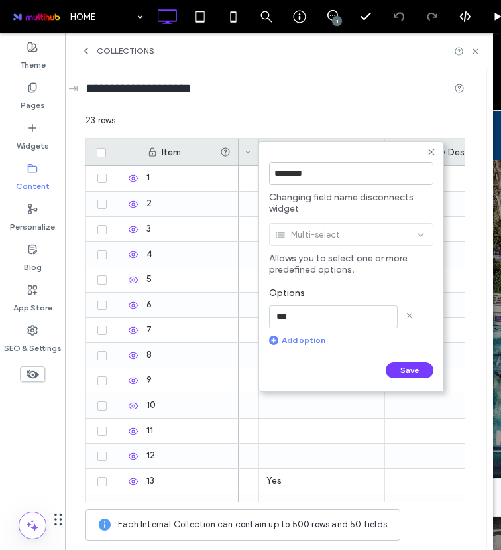
click at [315, 234] on div "Multi-select" at bounding box center [351, 236] width 164 height 33
click at [347, 113] on div "**********" at bounding box center [275, 91] width 379 height 46
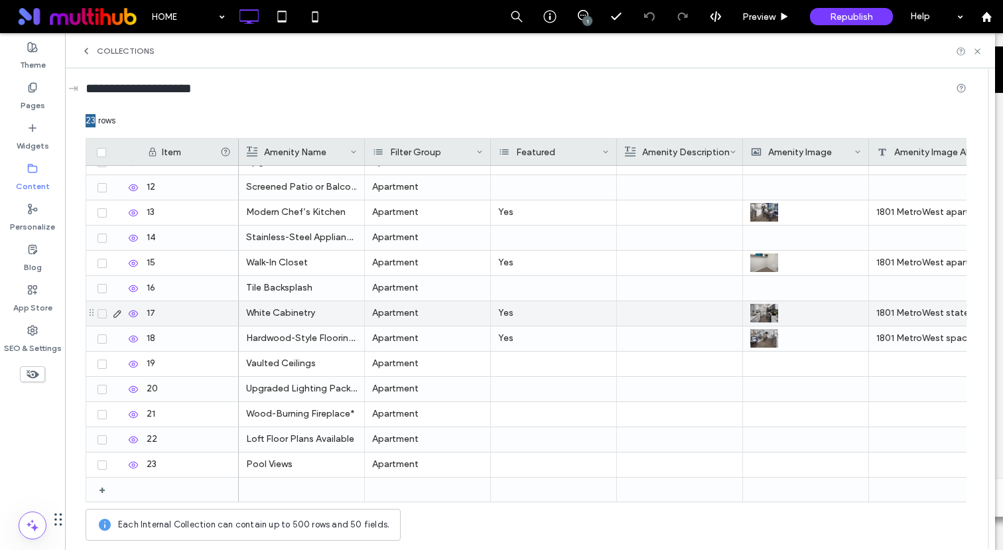
scroll to position [0, 0]
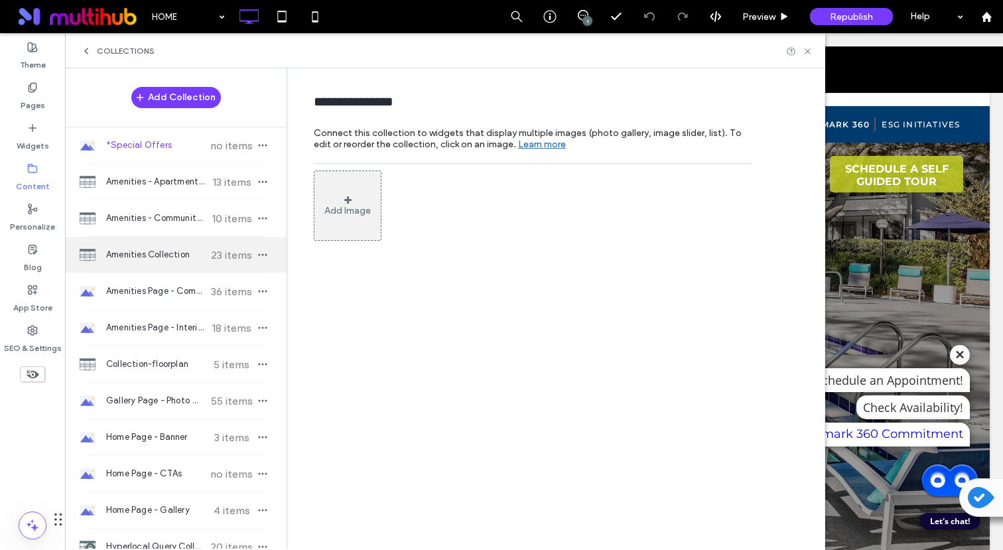
click at [141, 251] on span "Amenities Collection" at bounding box center [155, 254] width 99 height 13
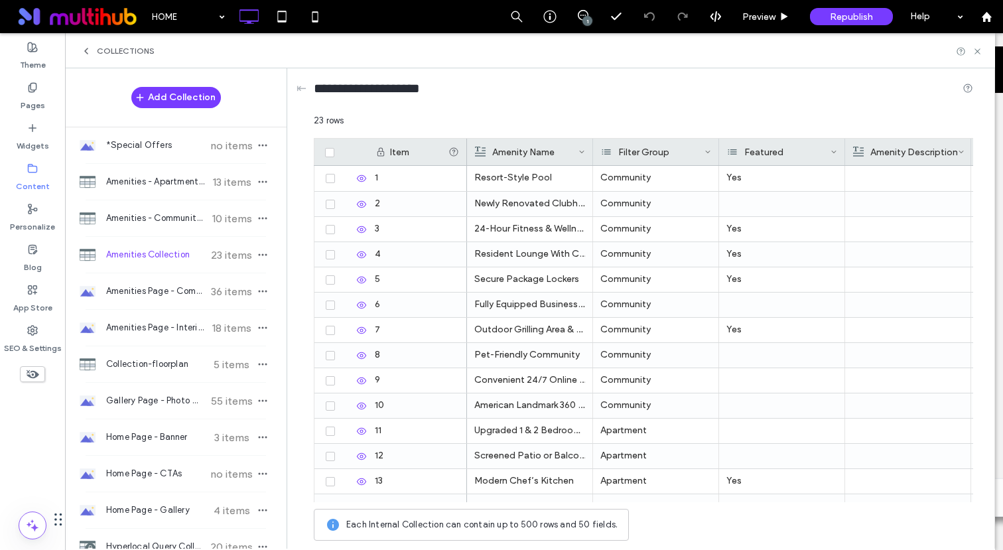
click at [738, 149] on div "Featured" at bounding box center [778, 152] width 103 height 27
click at [794, 96] on div "**********" at bounding box center [643, 91] width 659 height 25
click at [778, 160] on div "Featured" at bounding box center [778, 152] width 103 height 27
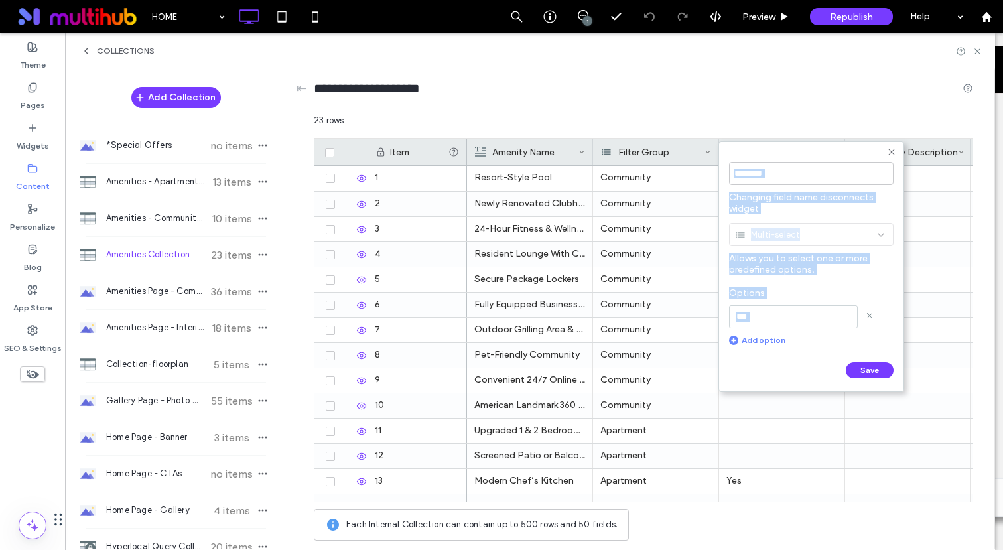
click at [778, 160] on div "********" at bounding box center [811, 173] width 164 height 36
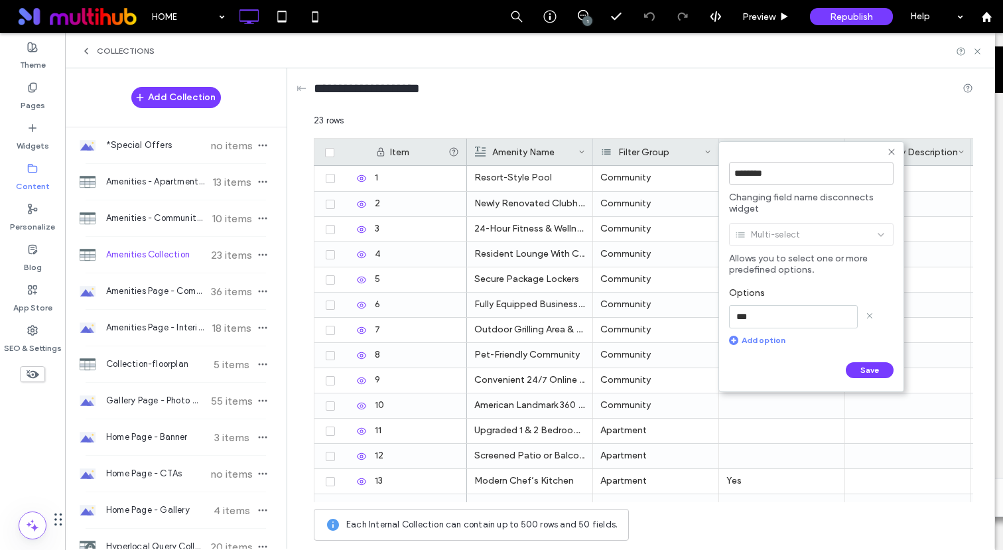
click at [708, 117] on div "23 rows" at bounding box center [643, 126] width 659 height 24
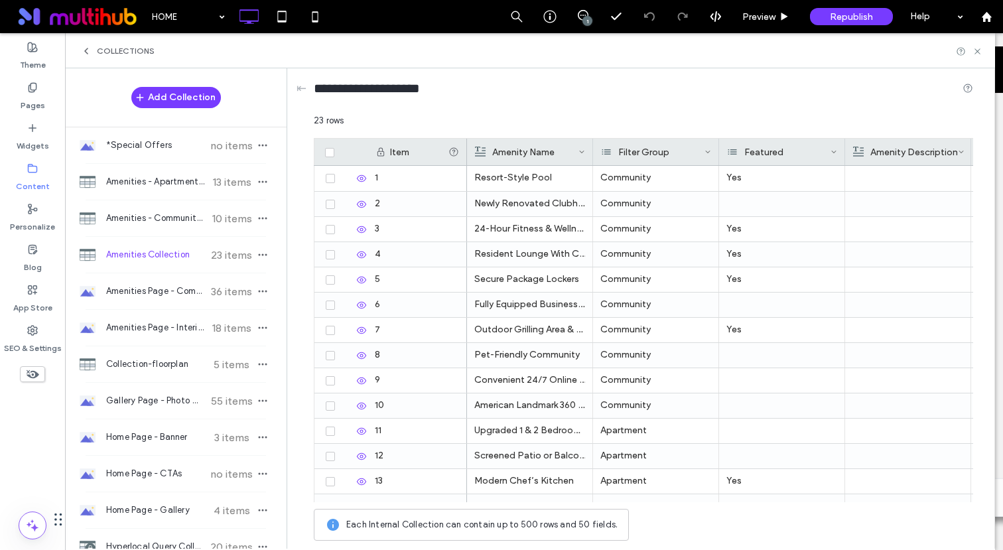
click at [758, 114] on div "23 rows" at bounding box center [643, 126] width 659 height 24
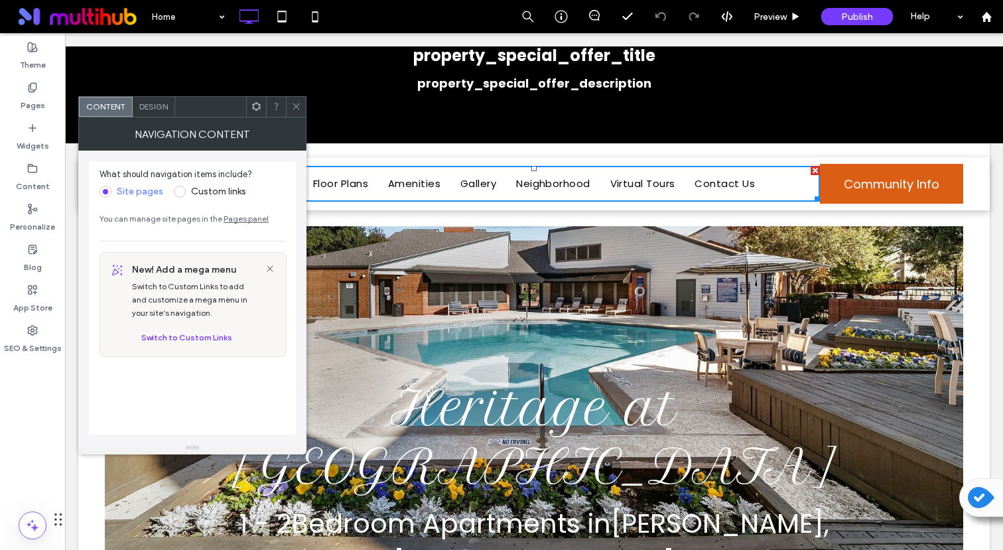
click at [150, 117] on div "NAVIGATION CONTENT" at bounding box center [192, 133] width 228 height 33
click at [300, 110] on icon at bounding box center [296, 106] width 10 height 10
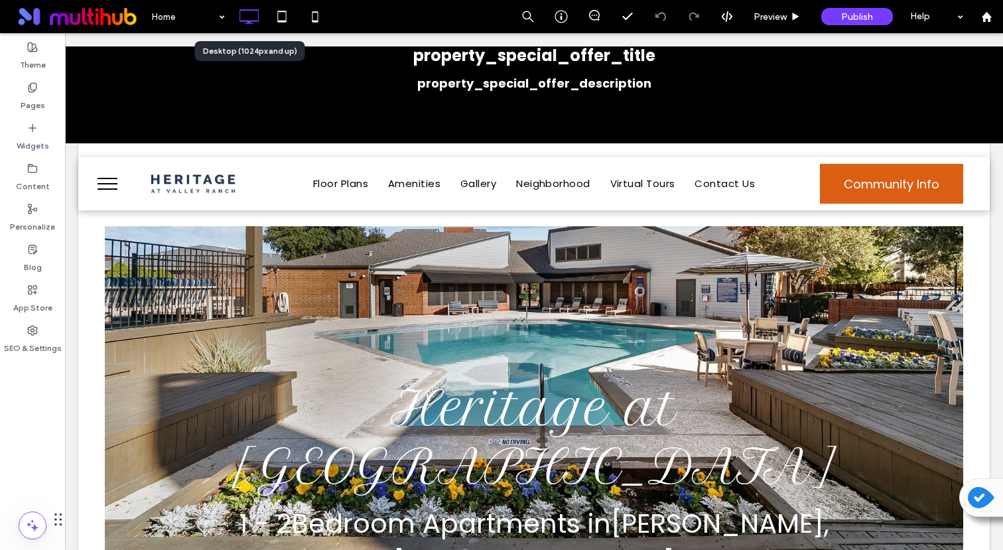
click at [254, 15] on icon at bounding box center [248, 16] width 27 height 27
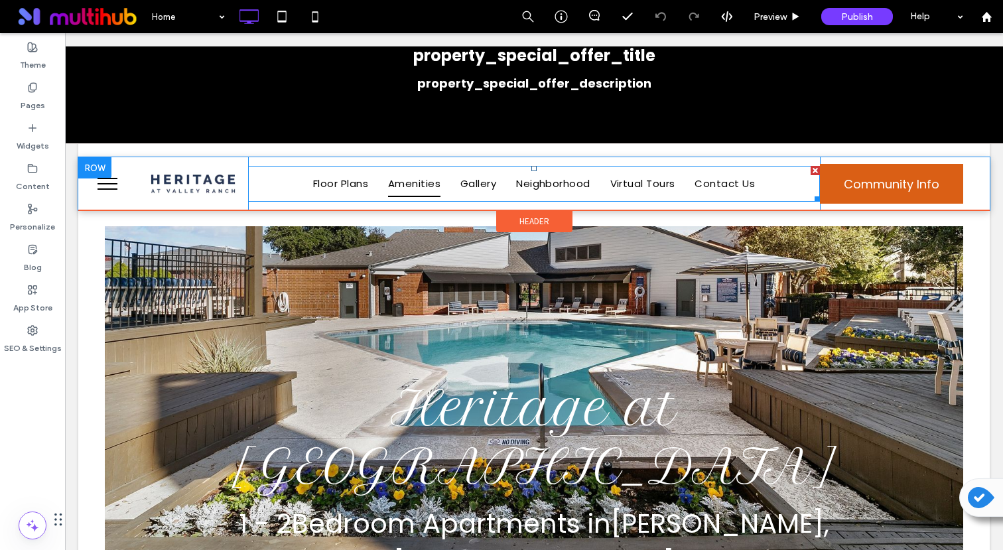
click at [426, 181] on span "Amenities" at bounding box center [414, 183] width 52 height 27
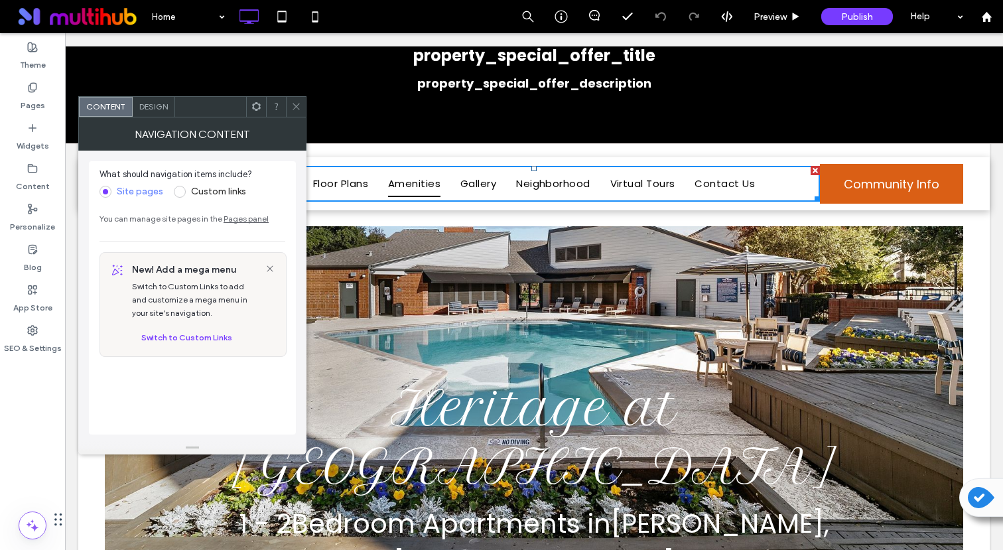
click at [418, 182] on span "Amenities" at bounding box center [414, 183] width 52 height 27
click at [298, 103] on use at bounding box center [295, 106] width 7 height 7
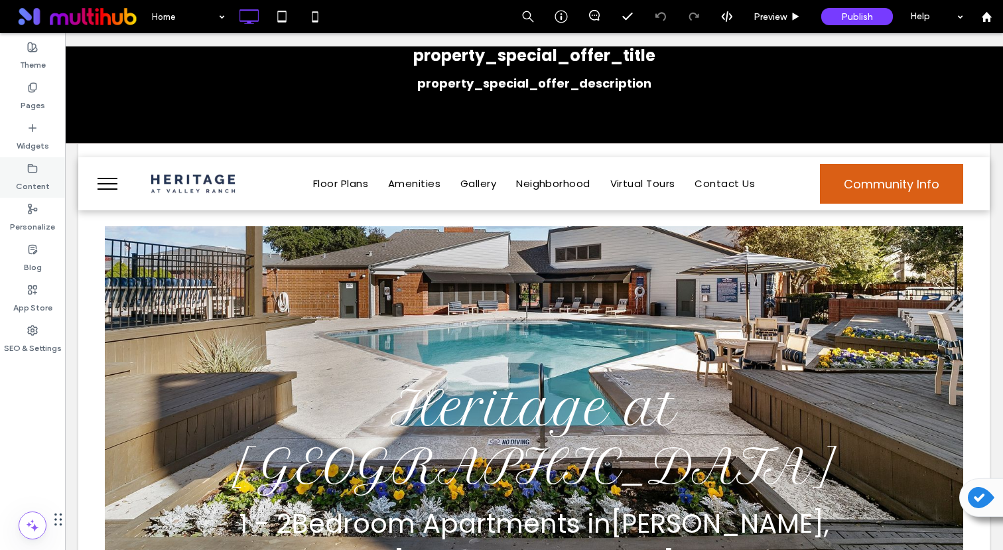
click at [30, 170] on icon at bounding box center [32, 168] width 11 height 11
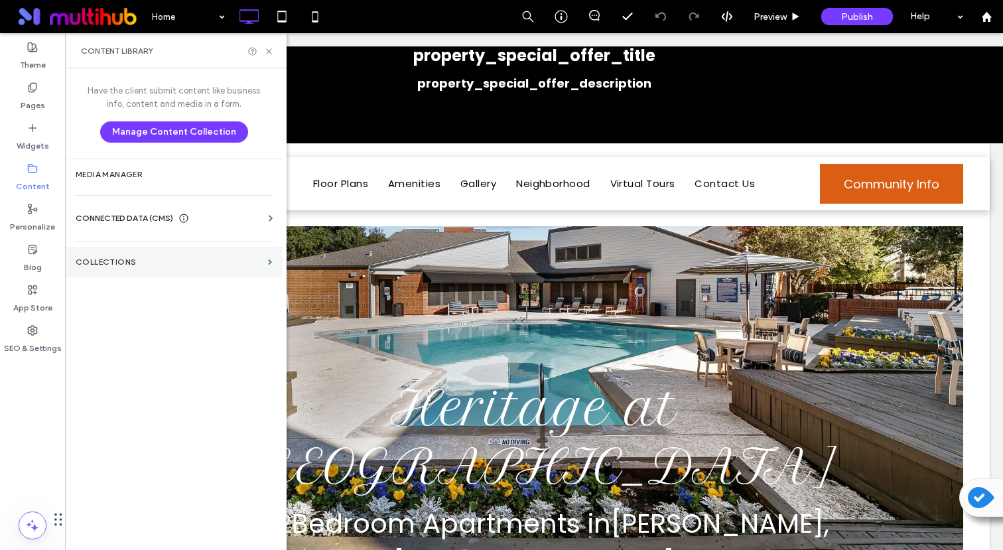
click at [113, 272] on section "Collections" at bounding box center [174, 262] width 218 height 31
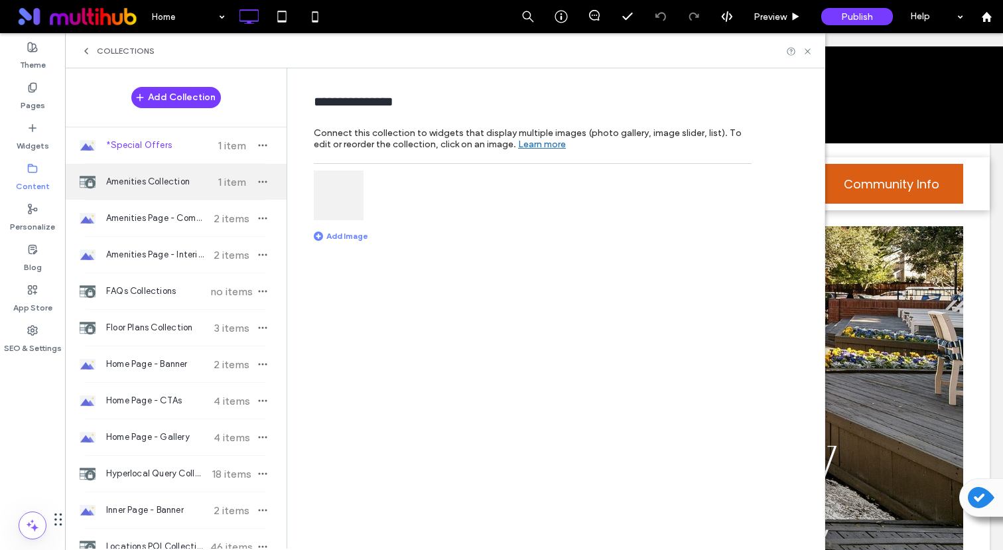
click at [143, 172] on div "Amenities Collection 1 item" at bounding box center [175, 182] width 221 height 36
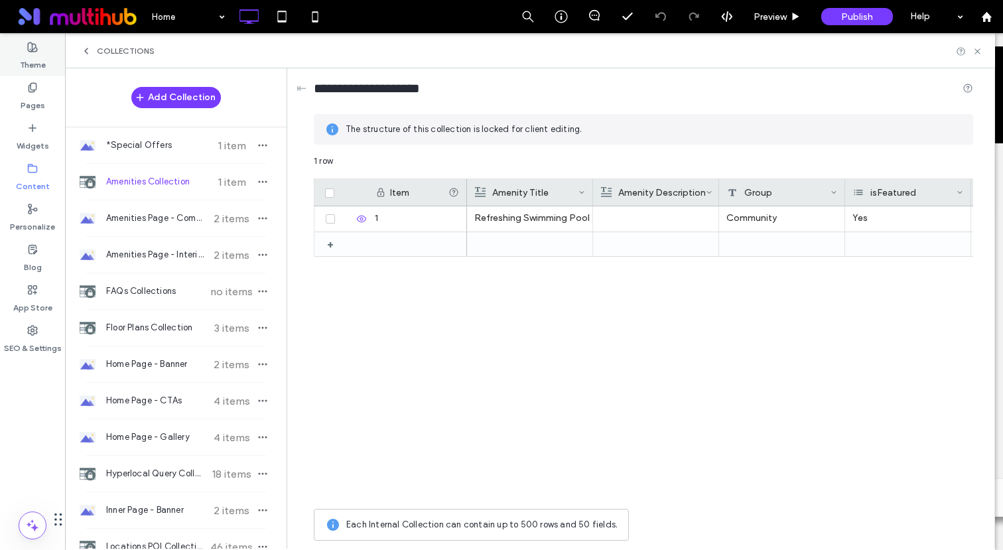
click at [34, 52] on label "Theme" at bounding box center [33, 61] width 26 height 19
